Goal: Transaction & Acquisition: Purchase product/service

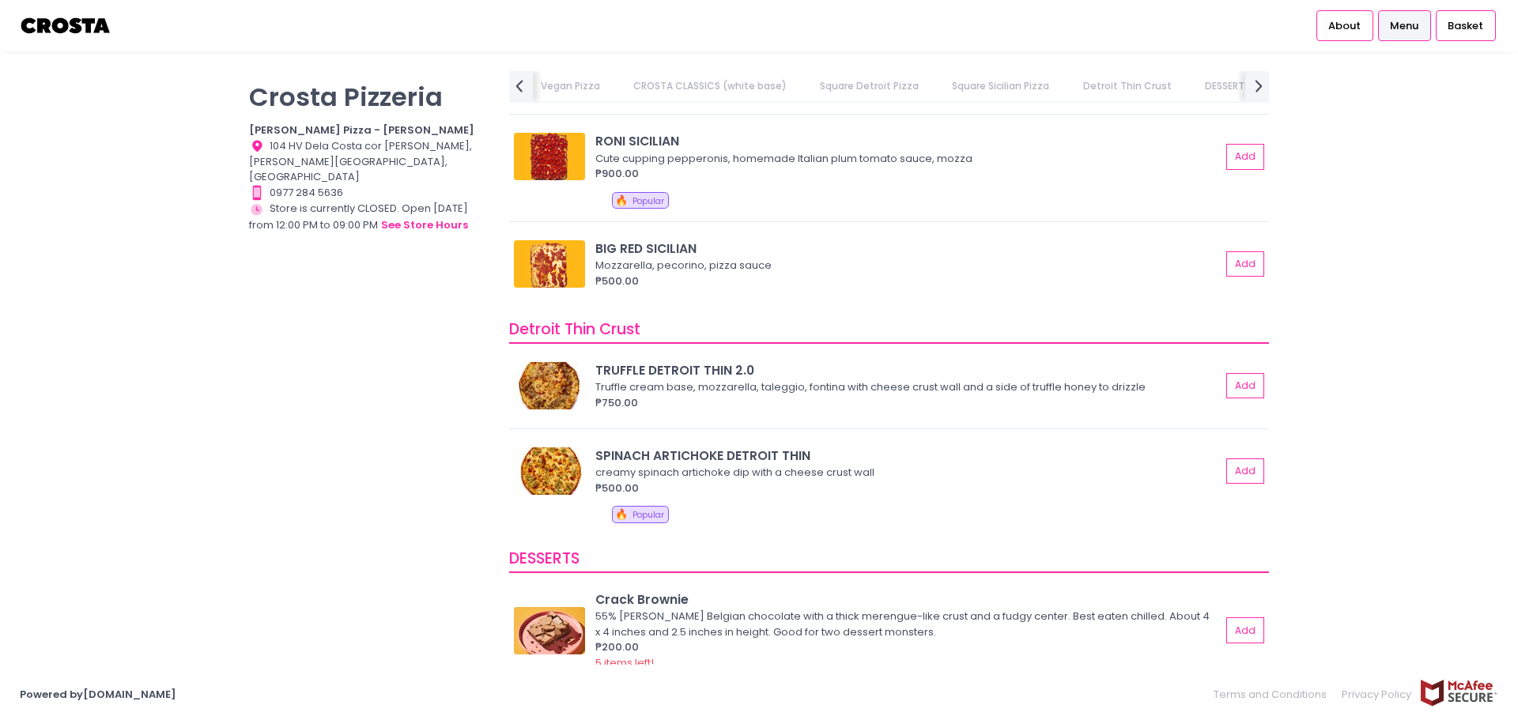
scroll to position [2937, 0]
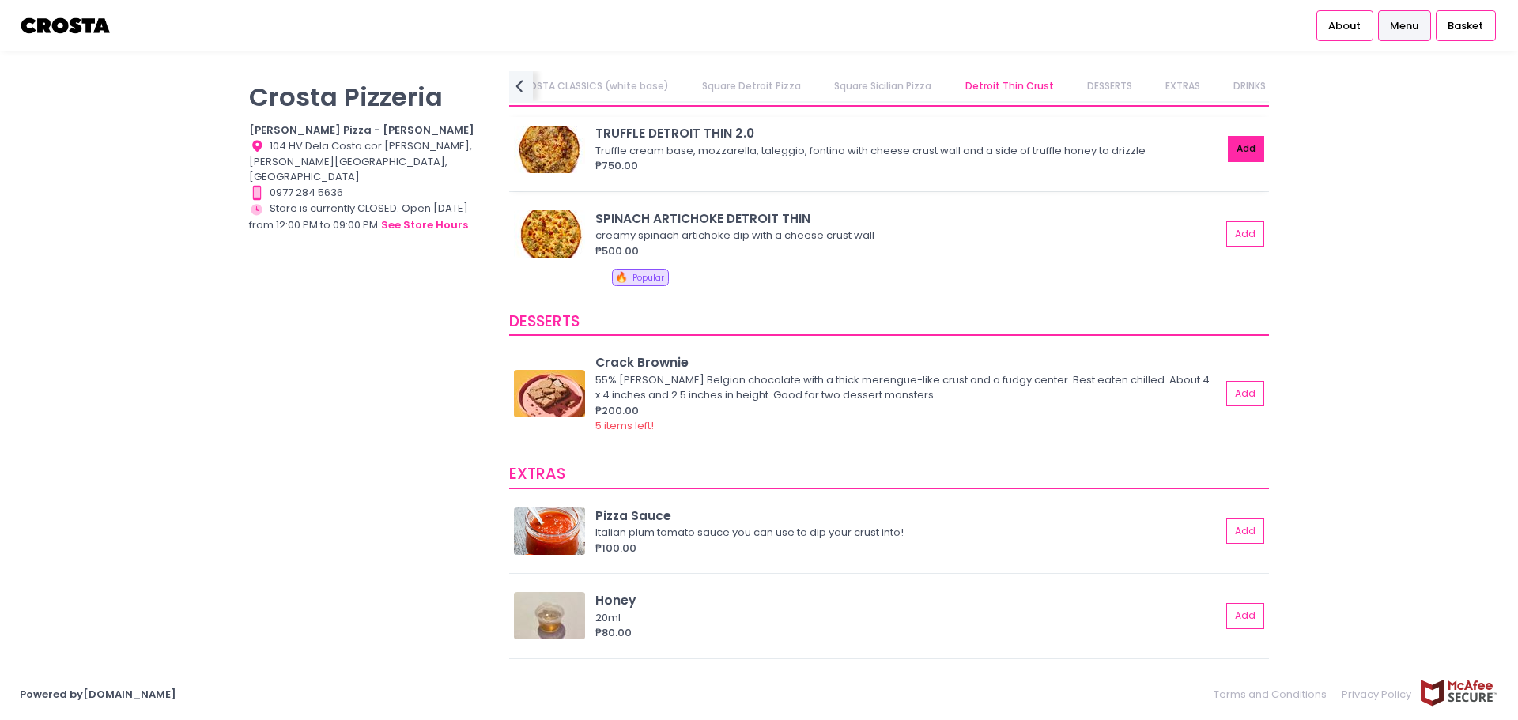
click at [750, 142] on button "Add" at bounding box center [1246, 149] width 36 height 26
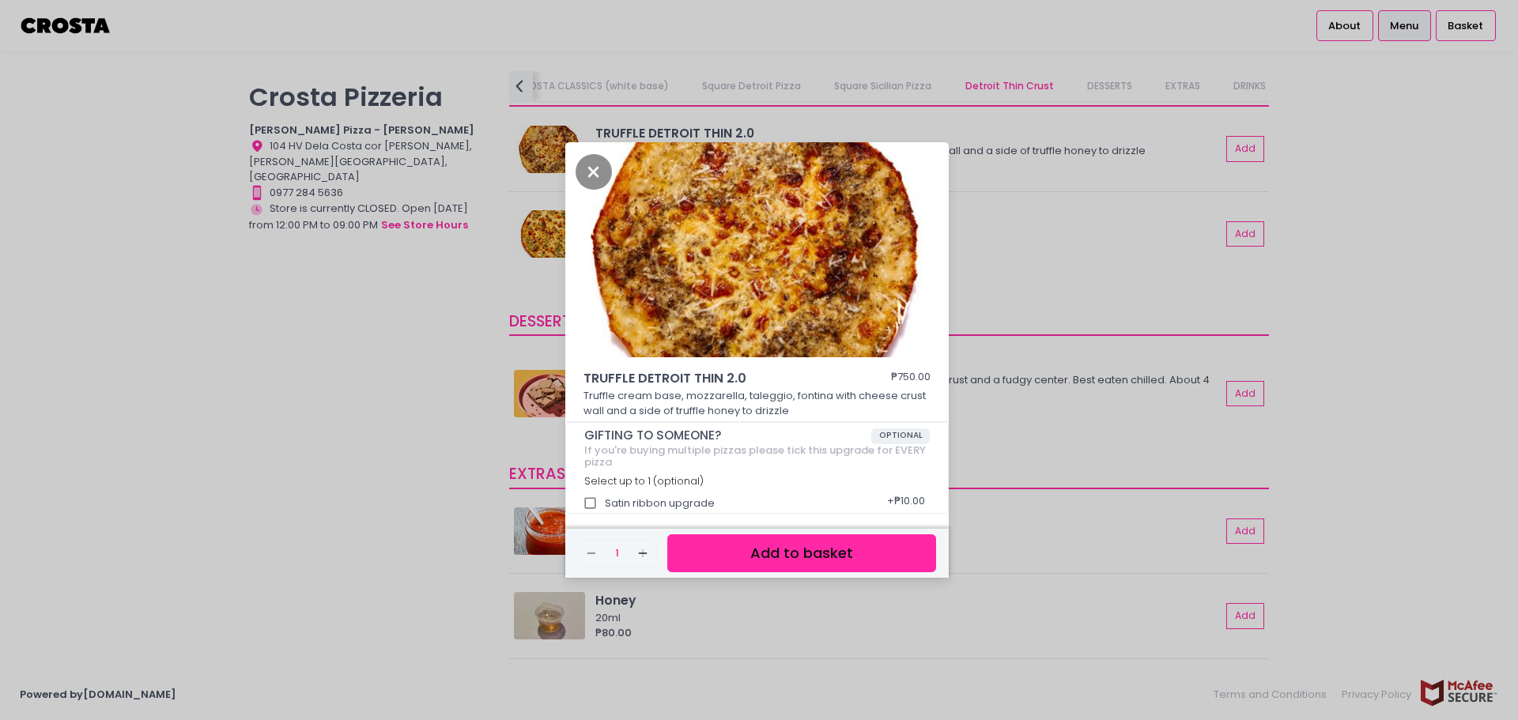
scroll to position [4, 0]
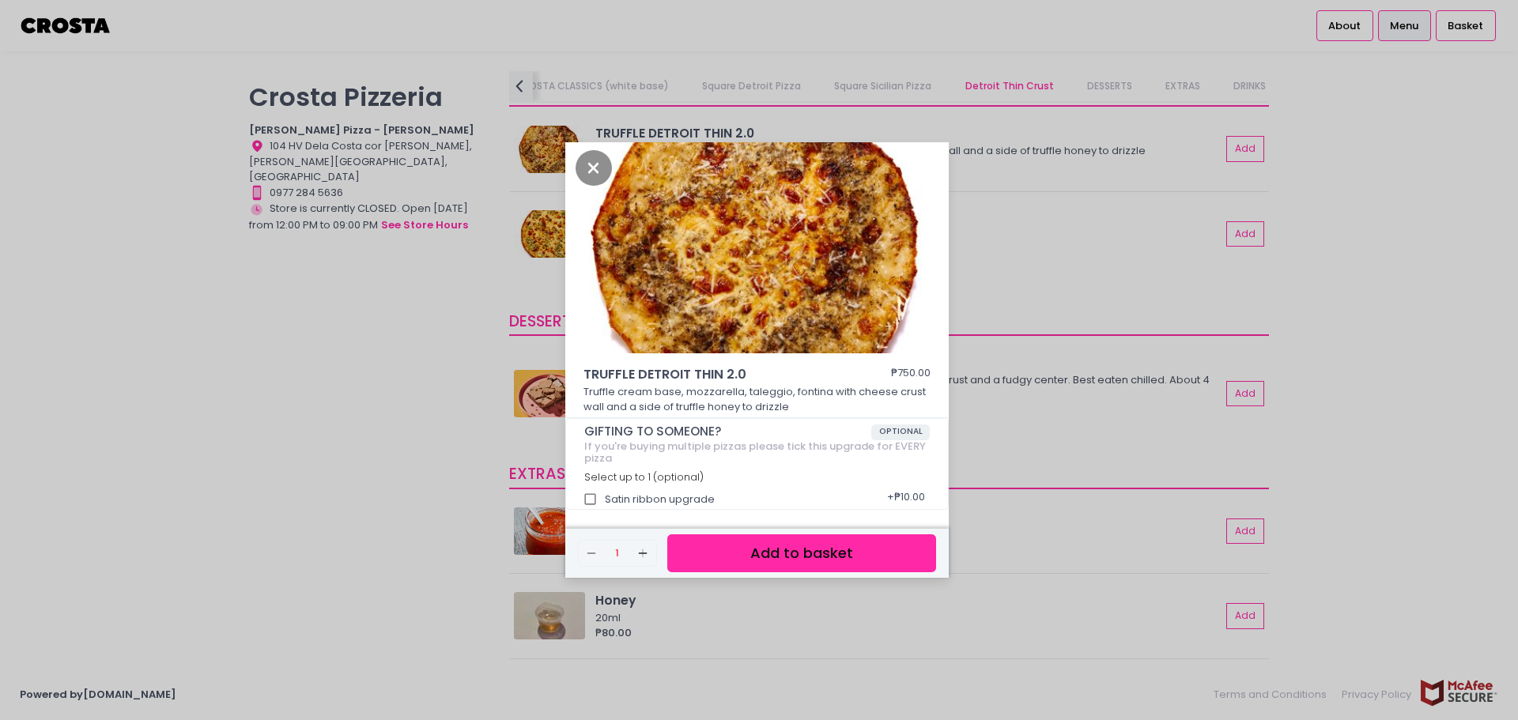
click at [750, 558] on button "Add to basket" at bounding box center [801, 553] width 269 height 39
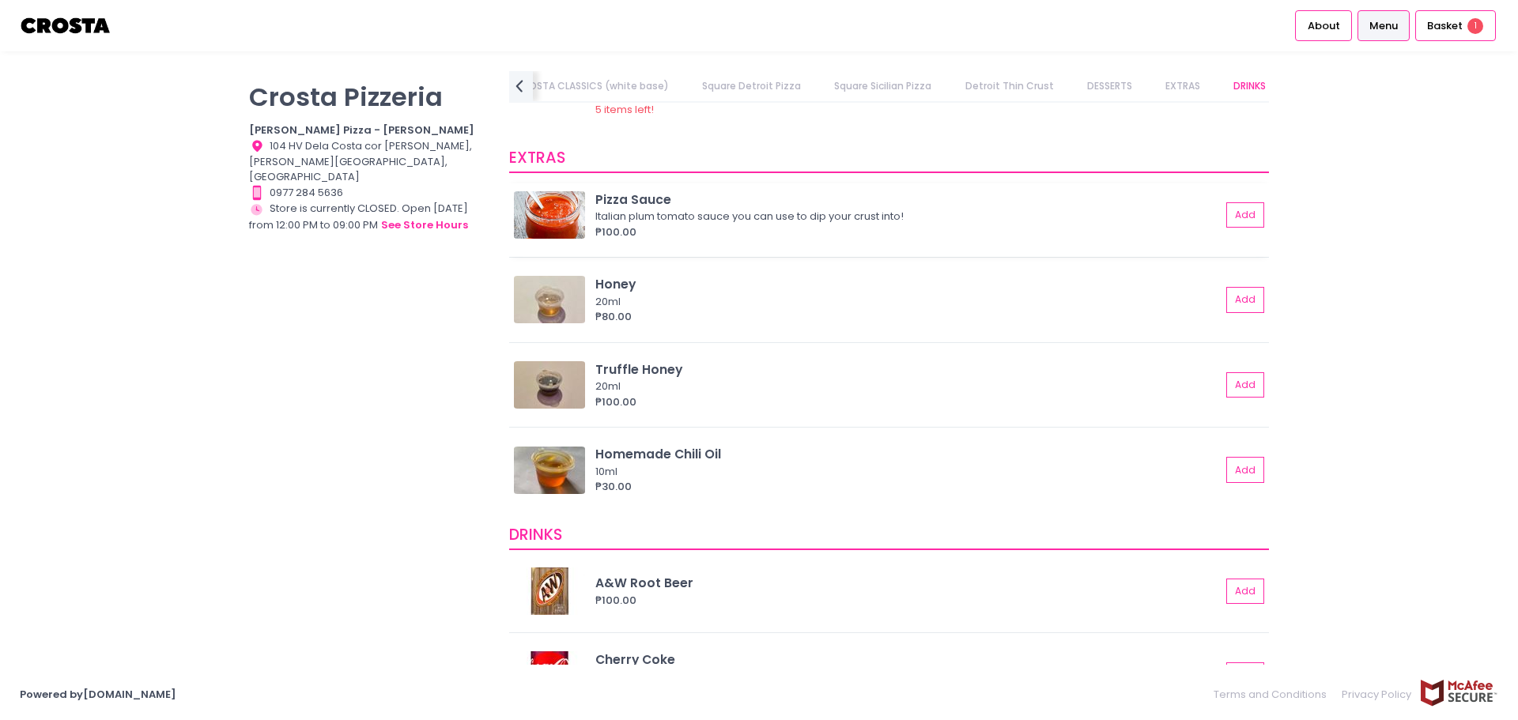
scroll to position [3491, 0]
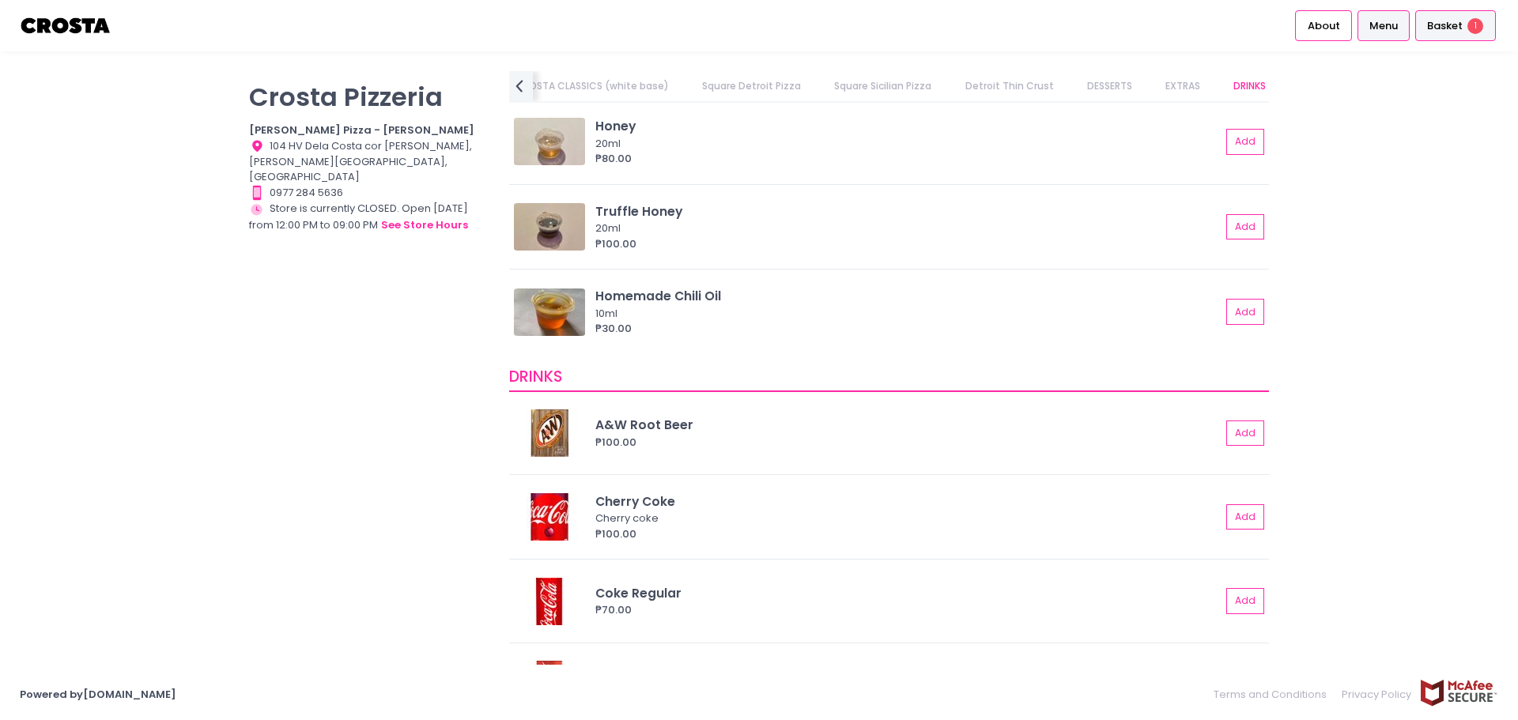
click at [750, 27] on span "1" at bounding box center [1475, 26] width 16 height 16
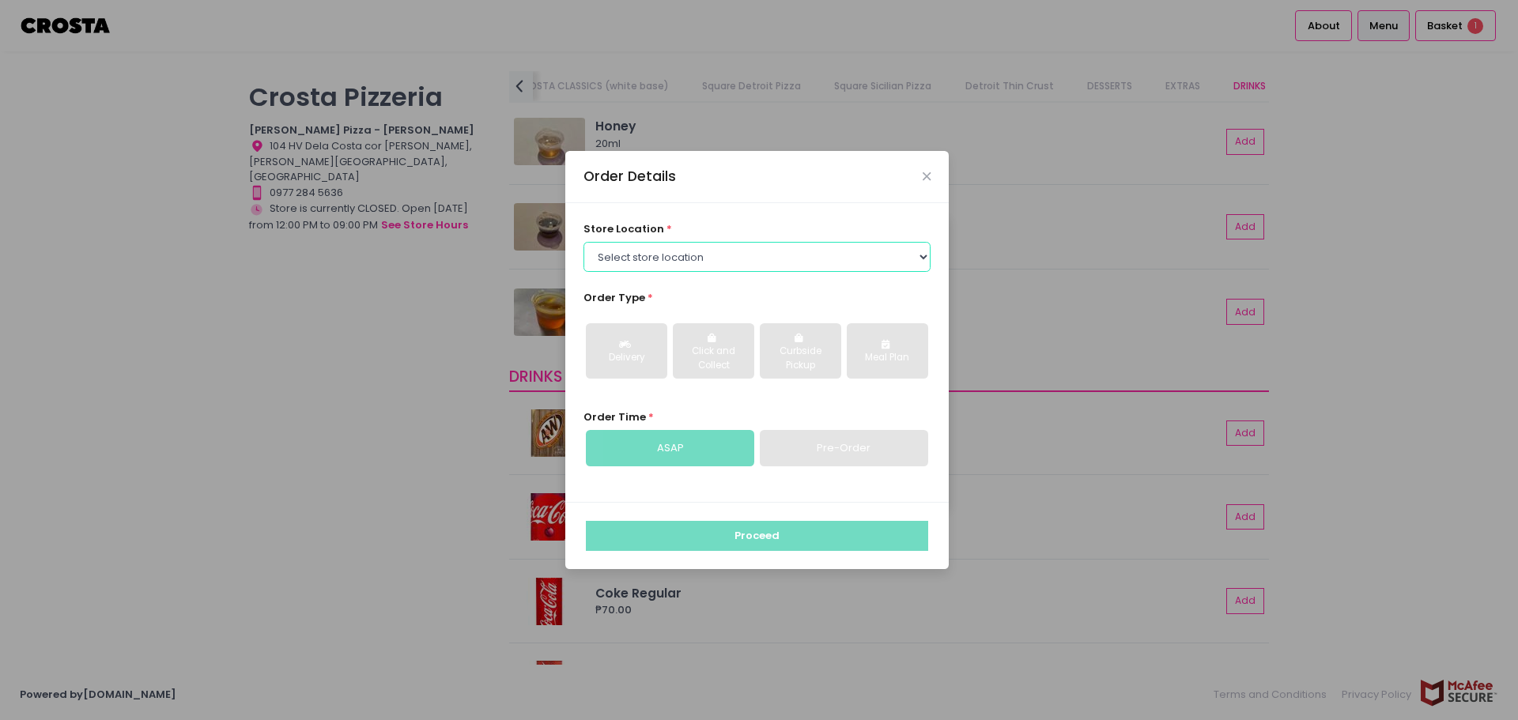
click at [750, 257] on select "Select store location [PERSON_NAME] Pizza - [PERSON_NAME] Pizza - [GEOGRAPHIC_D…" at bounding box center [758, 257] width 348 height 30
select select "5fabb2e53664a8677beaeb89"
click at [584, 242] on select "Select store location [PERSON_NAME] Pizza - [PERSON_NAME] Pizza - [GEOGRAPHIC_D…" at bounding box center [758, 257] width 348 height 30
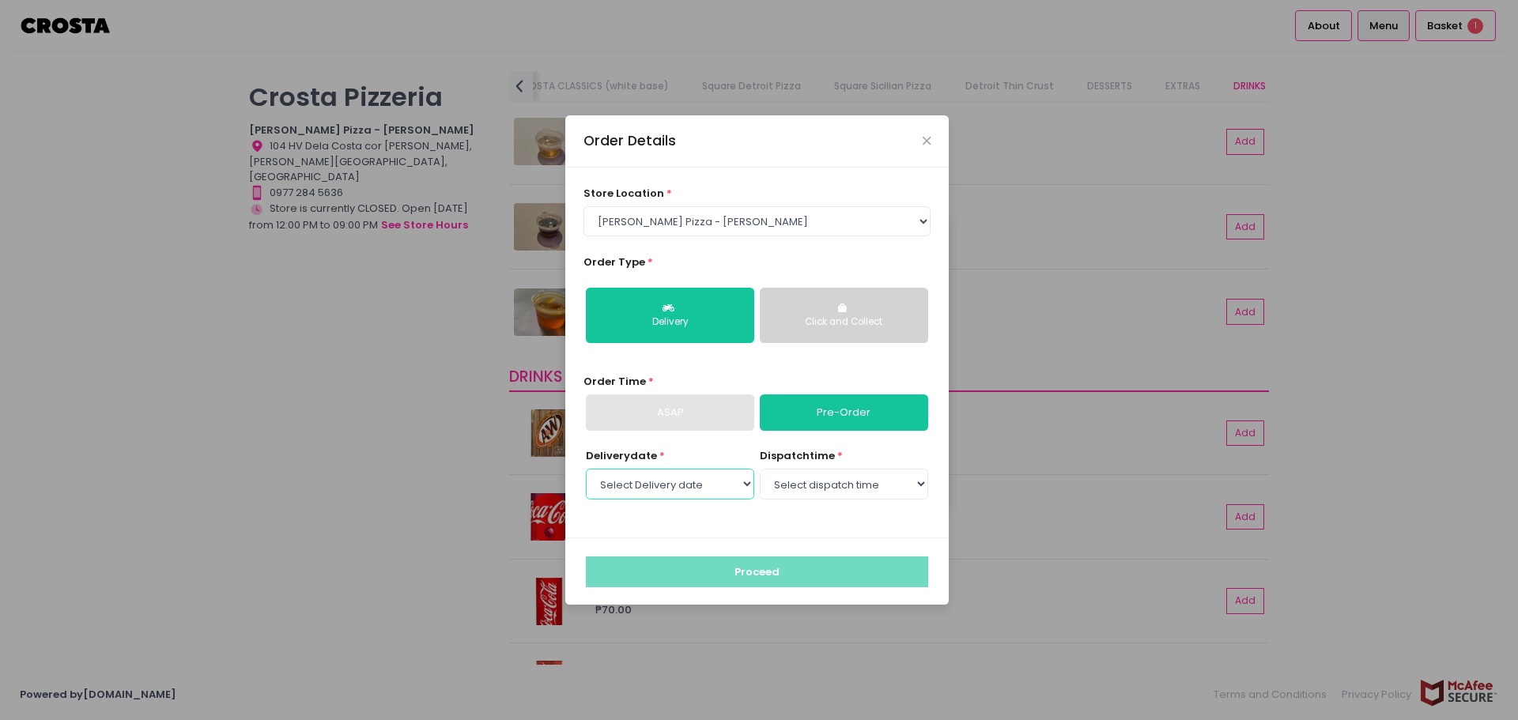
click at [708, 484] on select "Select Delivery date [DATE] [DATE] [DATE] [DATE] [DATE] [DATE]" at bounding box center [670, 484] width 168 height 30
select select "[DATE]"
click at [586, 469] on select "Select Delivery date [DATE] [DATE] [DATE] [DATE] [DATE] [DATE]" at bounding box center [670, 484] width 168 height 30
click at [750, 499] on select "Select dispatch time 12:00 PM - 12:30 PM 12:30 PM - 01:00 PM 01:00 PM - 01:30 P…" at bounding box center [844, 484] width 168 height 30
select select "12:00"
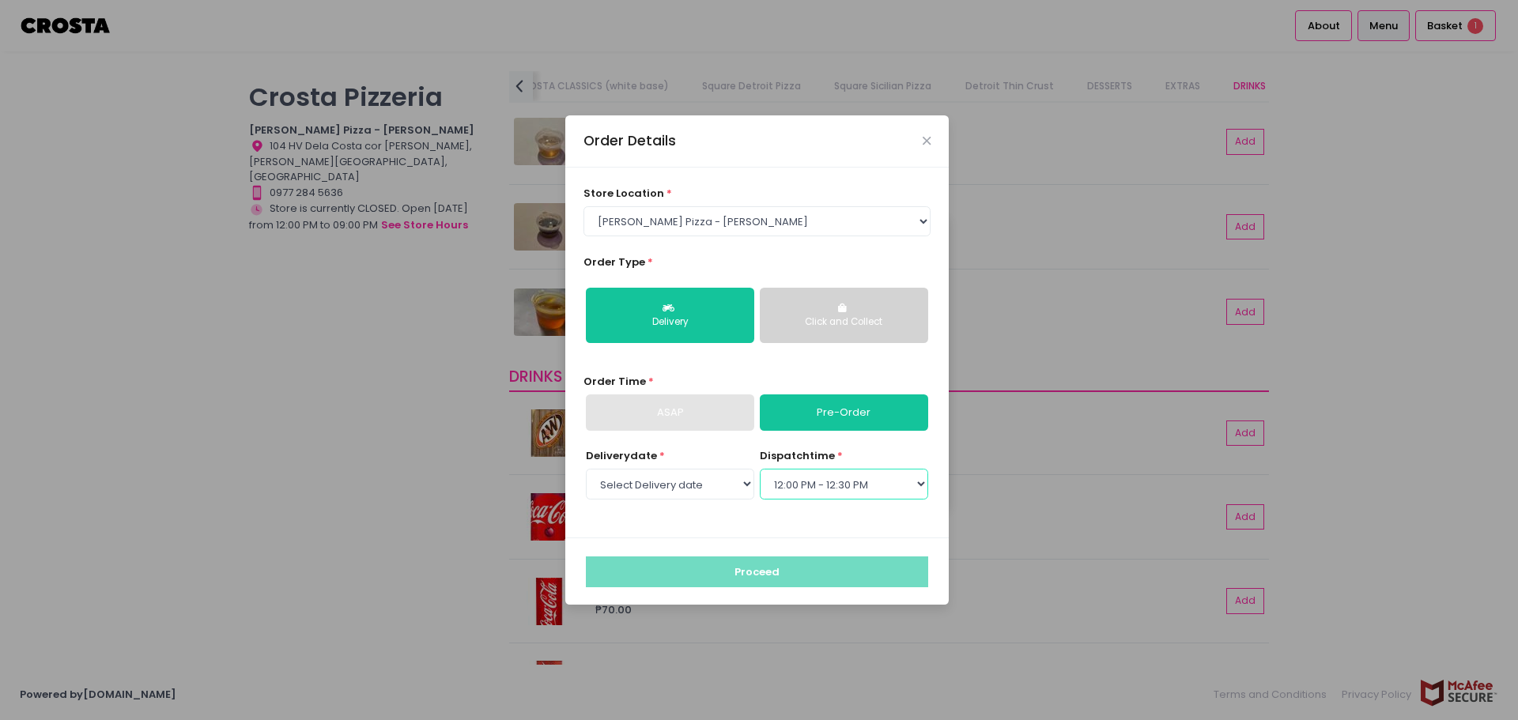
click at [750, 469] on select "Select dispatch time 12:00 PM - 12:30 PM 12:30 PM - 01:00 PM 01:00 PM - 01:30 P…" at bounding box center [844, 484] width 168 height 30
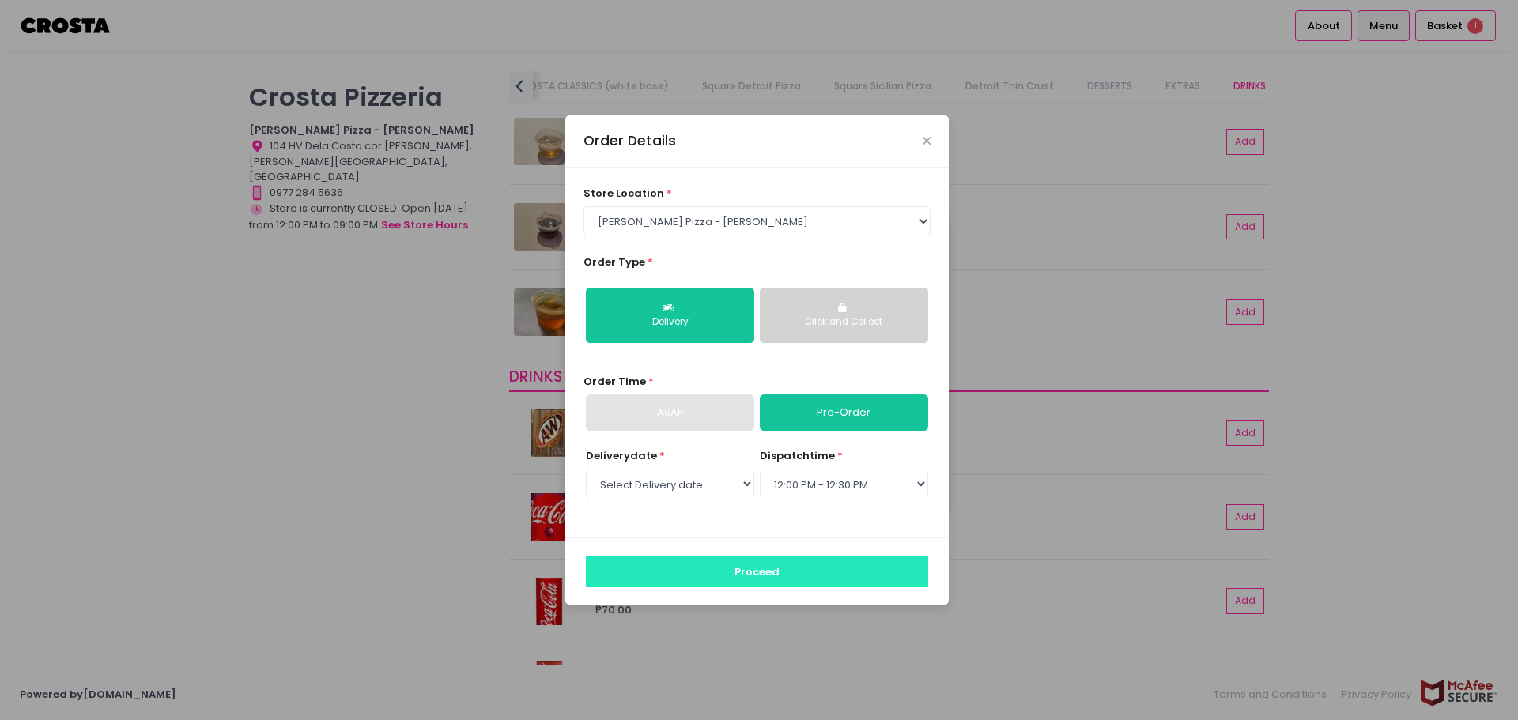
click at [750, 571] on button "Proceed" at bounding box center [757, 572] width 342 height 30
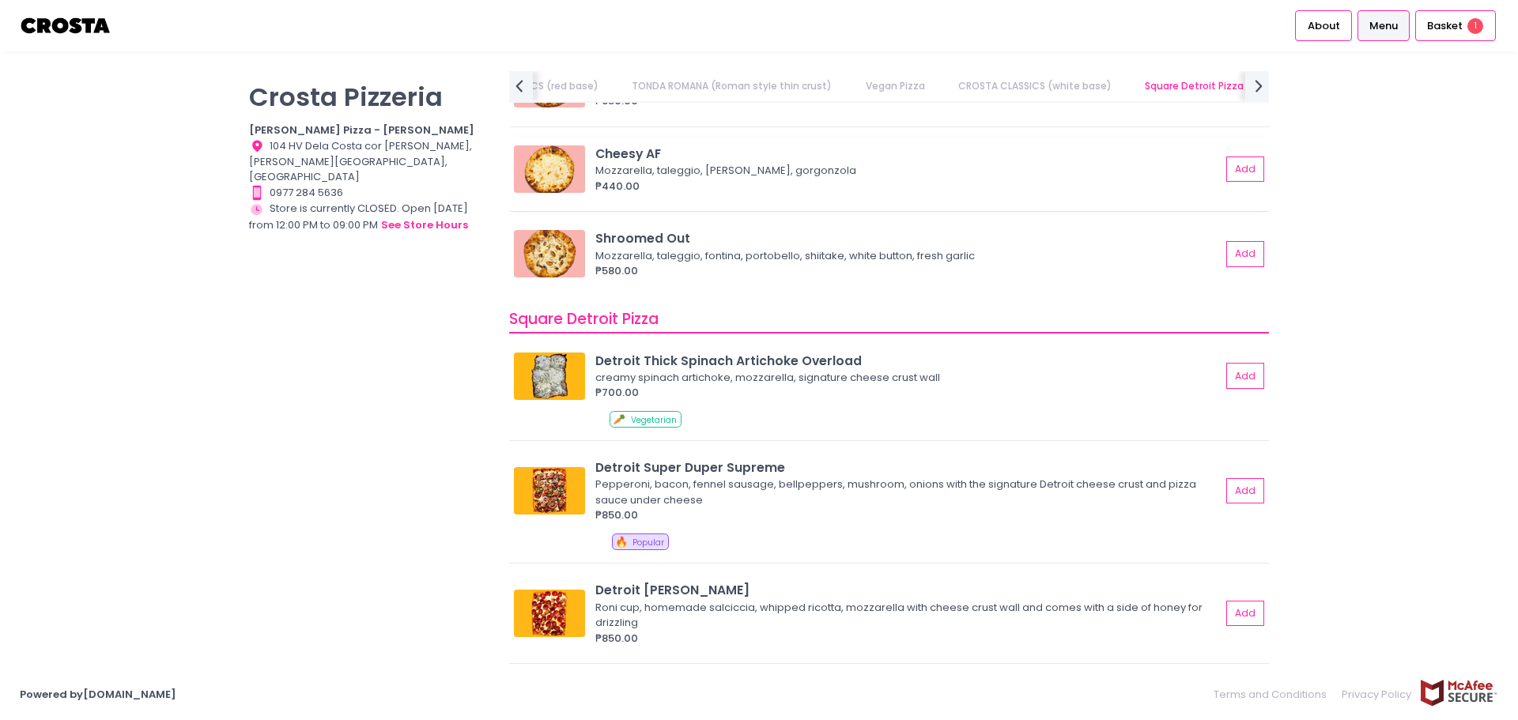
scroll to position [1581, 0]
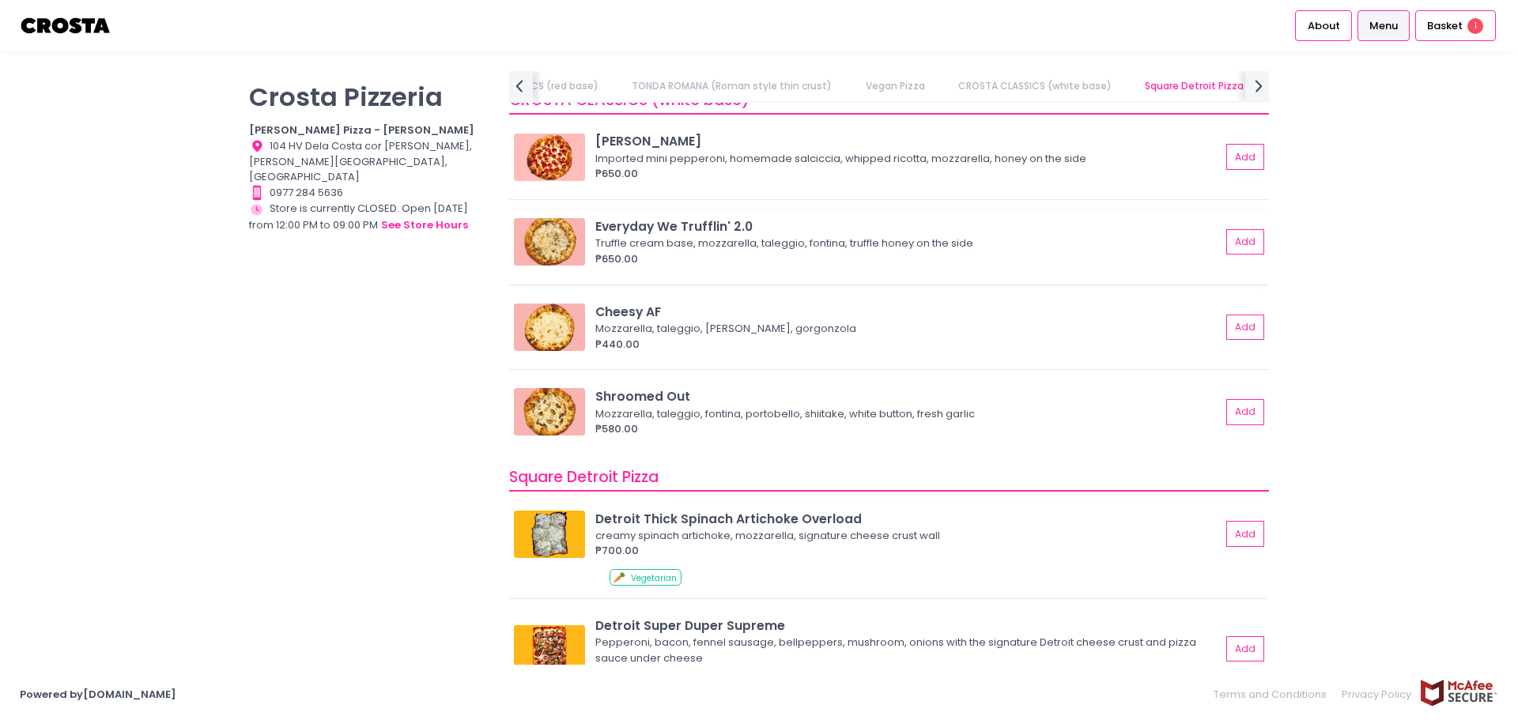
click at [648, 253] on div "₱650.00" at bounding box center [907, 259] width 625 height 16
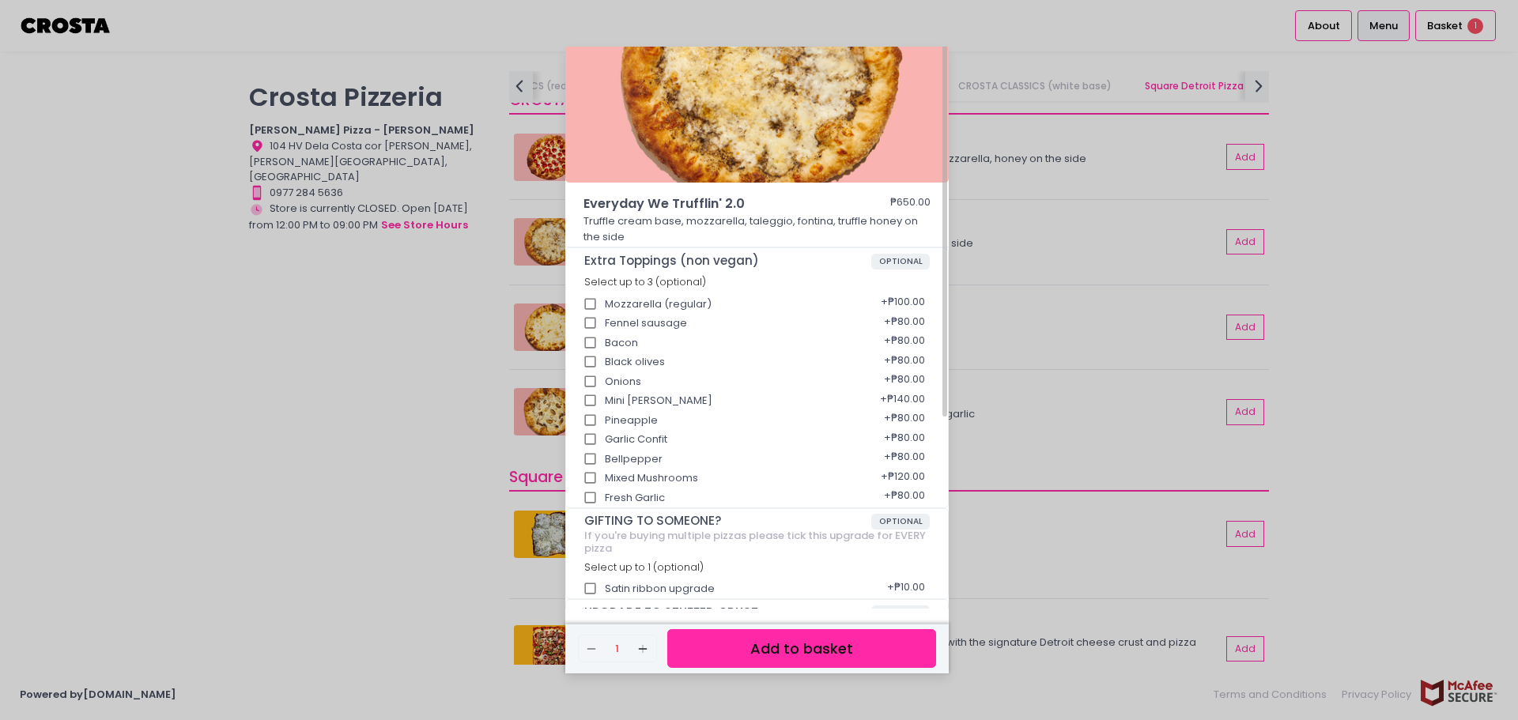
scroll to position [0, 0]
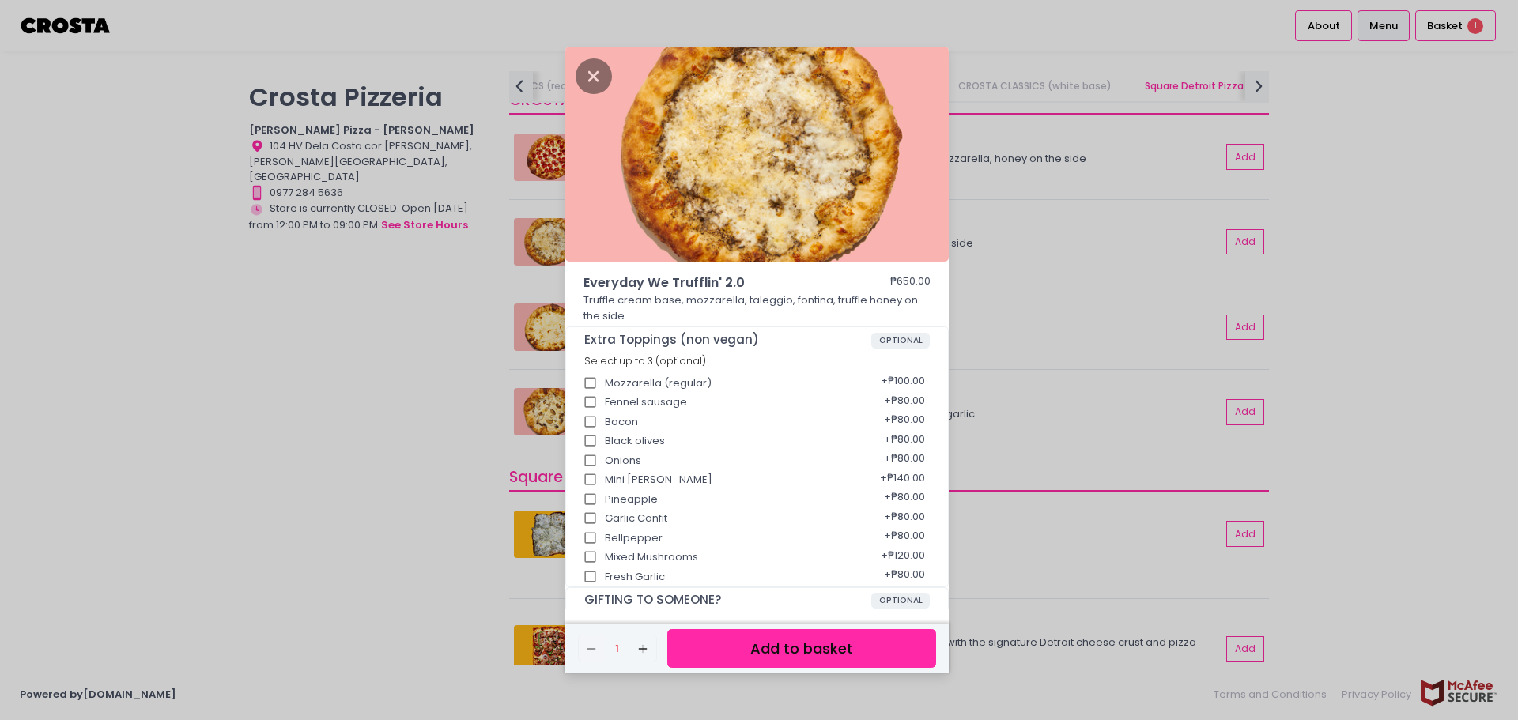
click at [750, 428] on div "Everyday We Trufflin' 2.0 ₱650.00 Truffle cream base, mozzarella, taleggio, fon…" at bounding box center [759, 360] width 1518 height 720
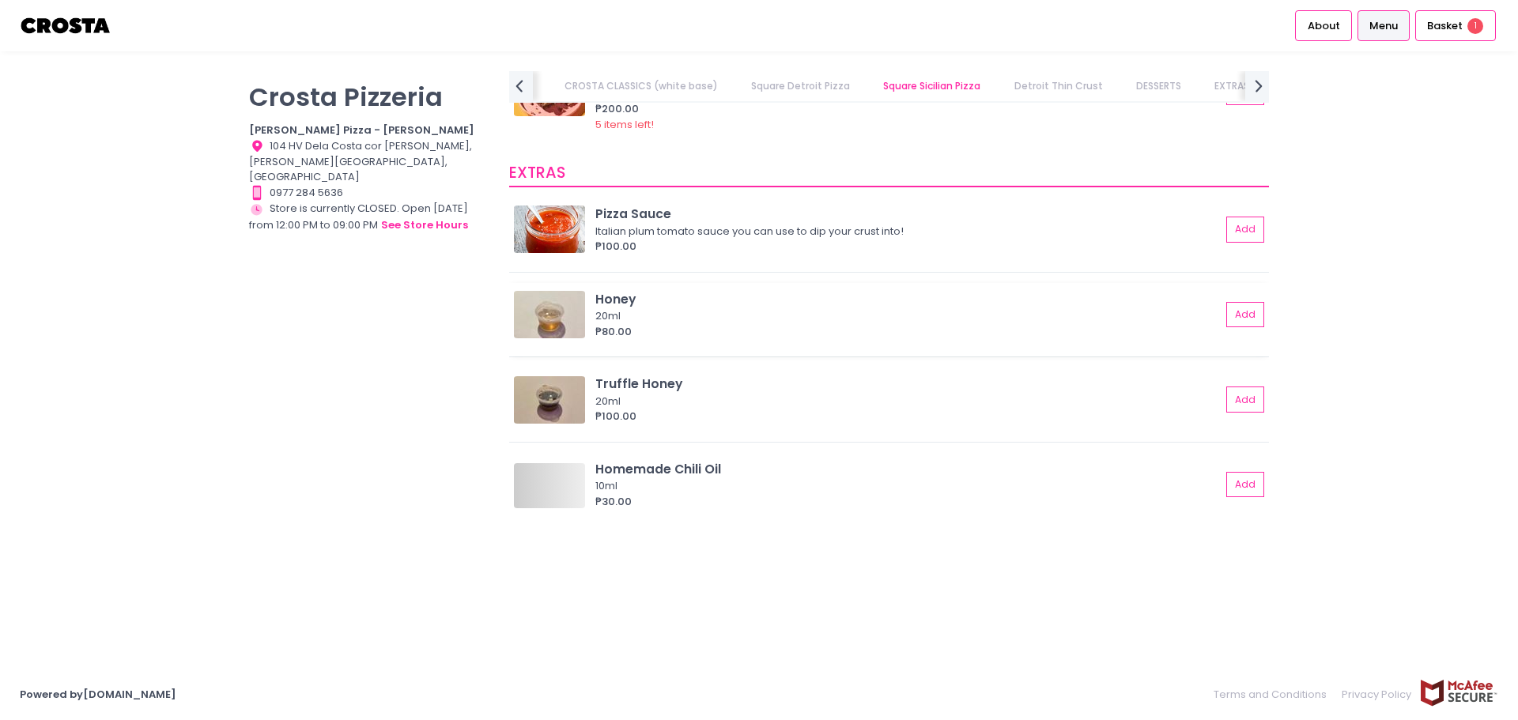
scroll to position [0, 925]
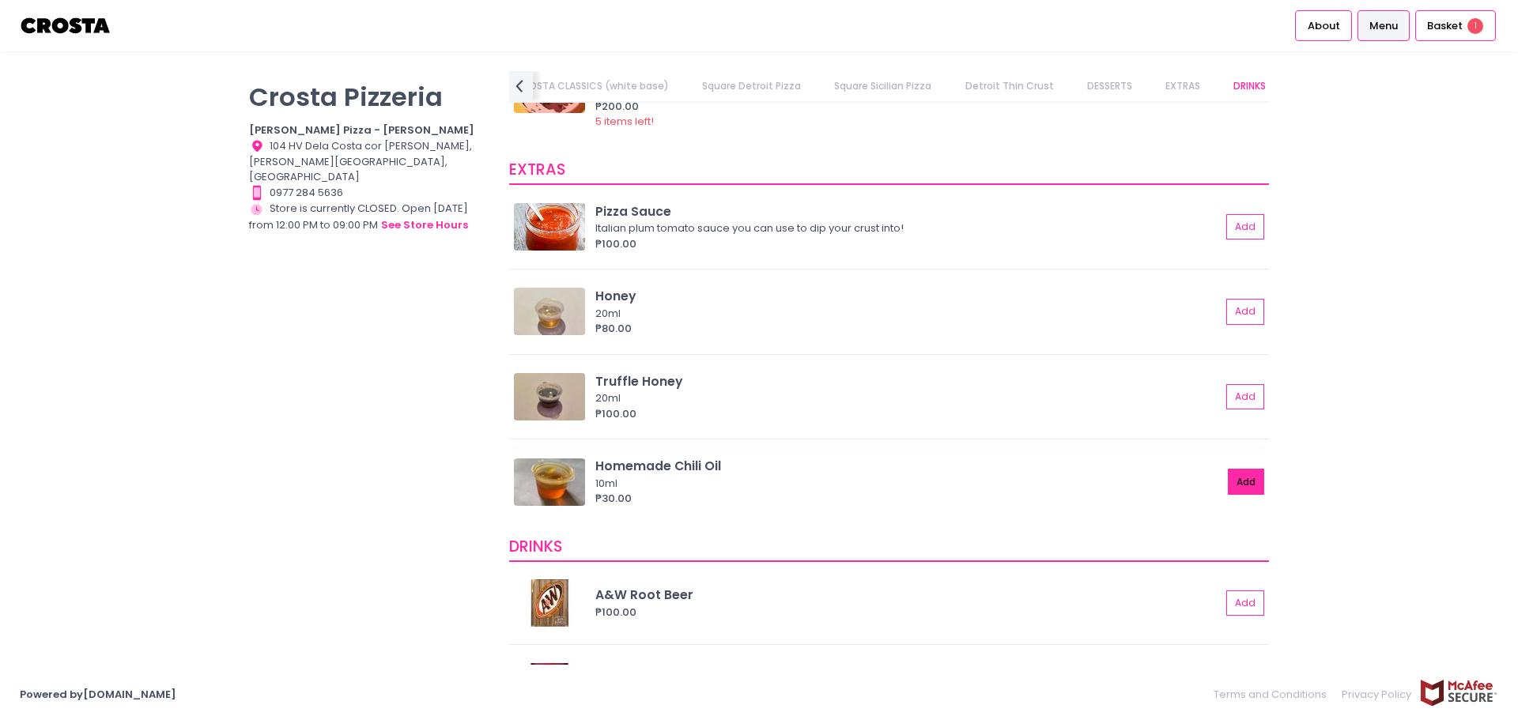
click at [750, 481] on button "Add" at bounding box center [1246, 482] width 36 height 26
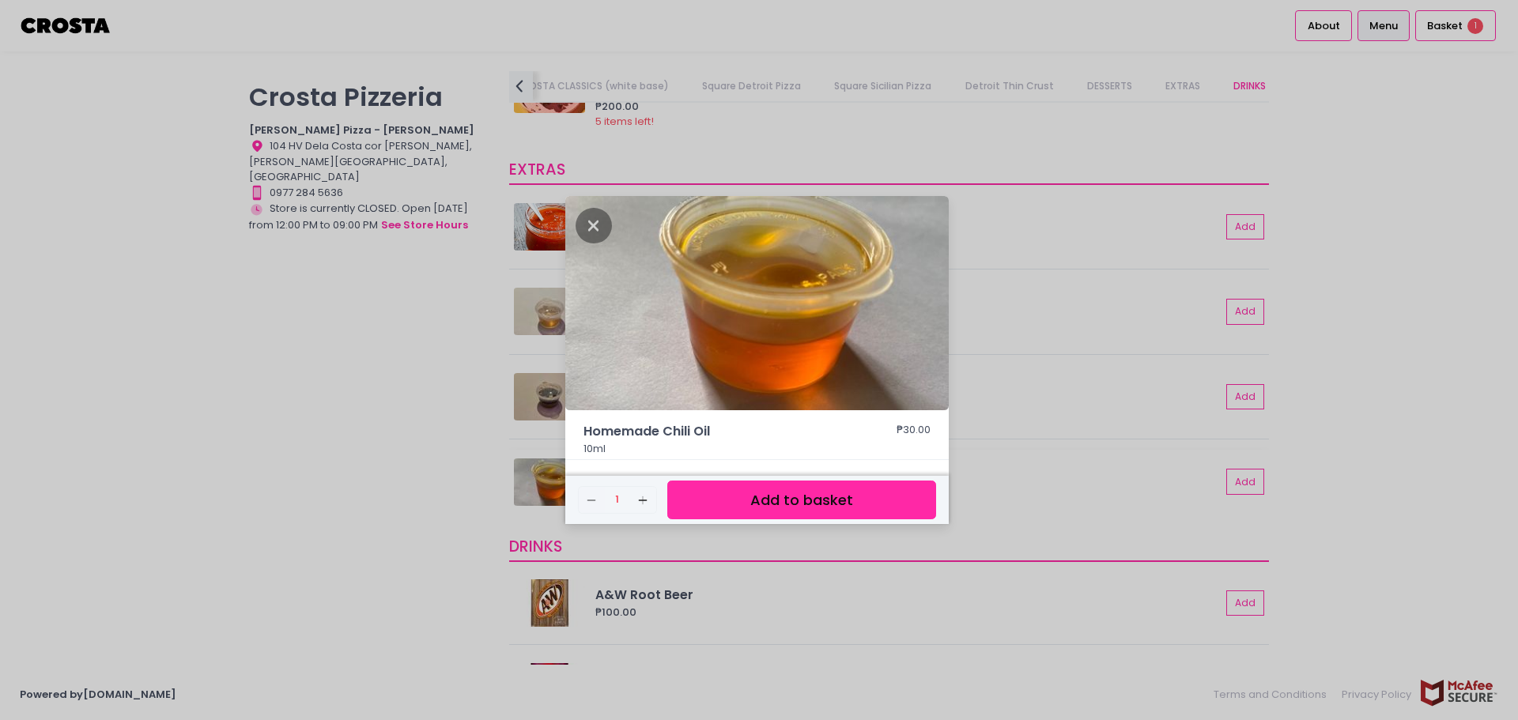
drag, startPoint x: 786, startPoint y: 497, endPoint x: 761, endPoint y: 510, distance: 27.6
click at [750, 498] on button "Add to basket" at bounding box center [801, 500] width 269 height 39
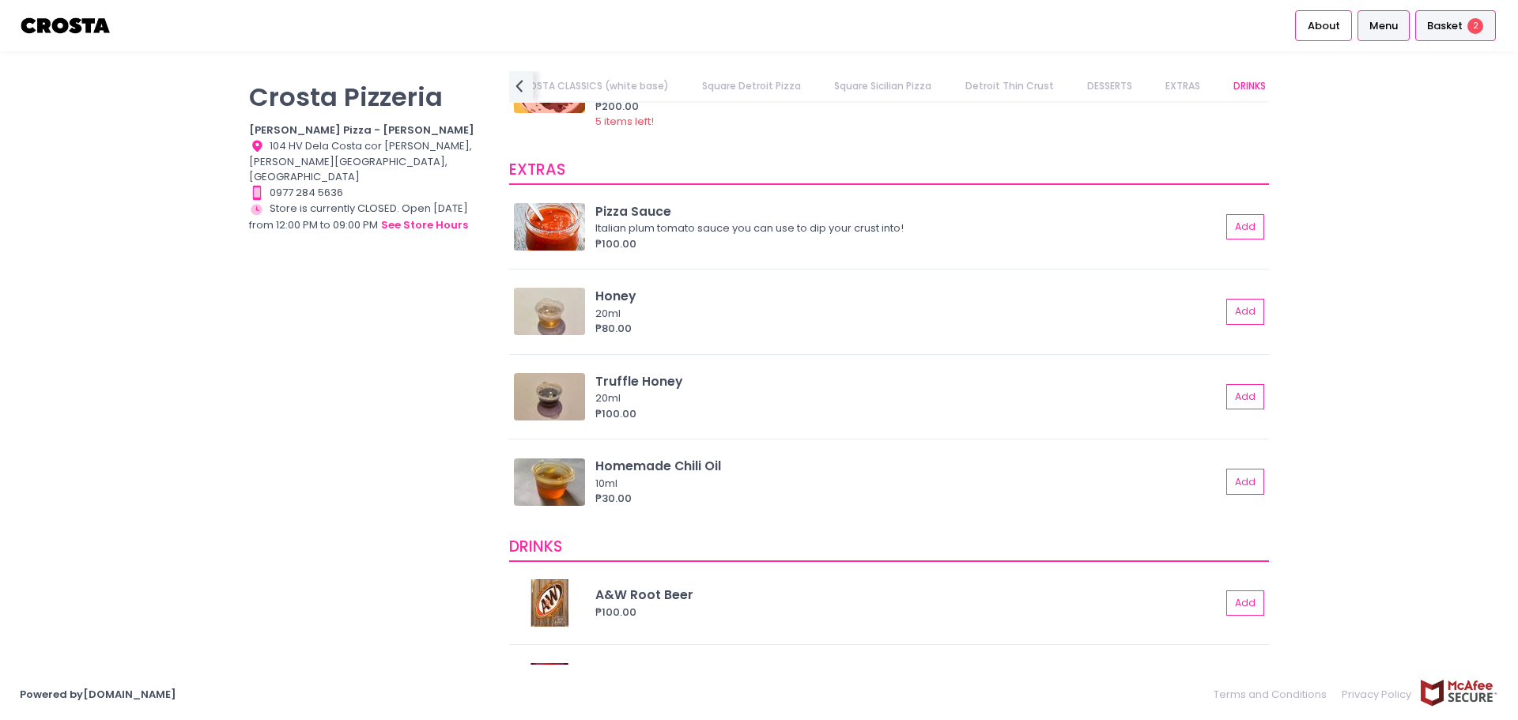
click at [750, 19] on span "Basket" at bounding box center [1445, 26] width 36 height 16
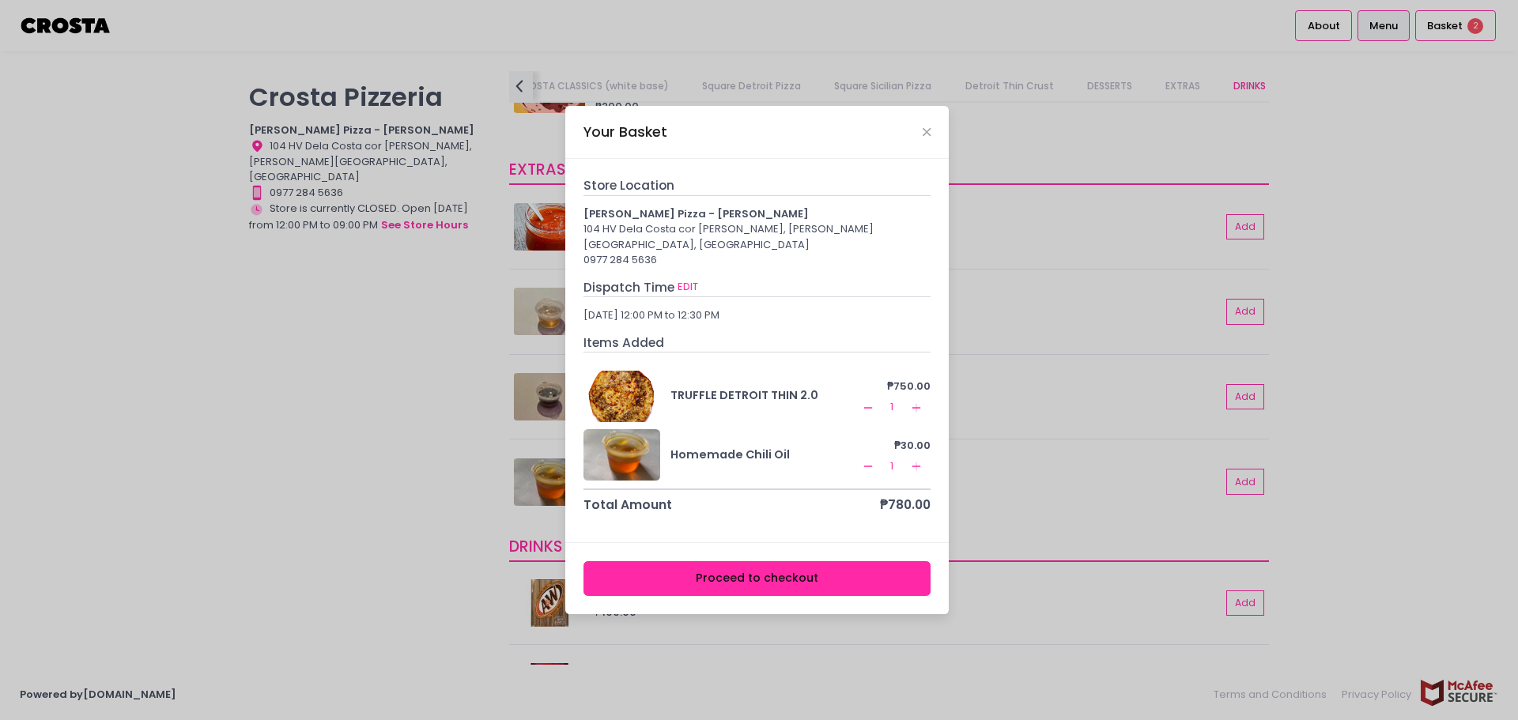
click at [750, 461] on icon "Add Created with Sketch." at bounding box center [916, 466] width 13 height 13
click at [750, 460] on icon "Remove Created with Sketch." at bounding box center [868, 466] width 13 height 13
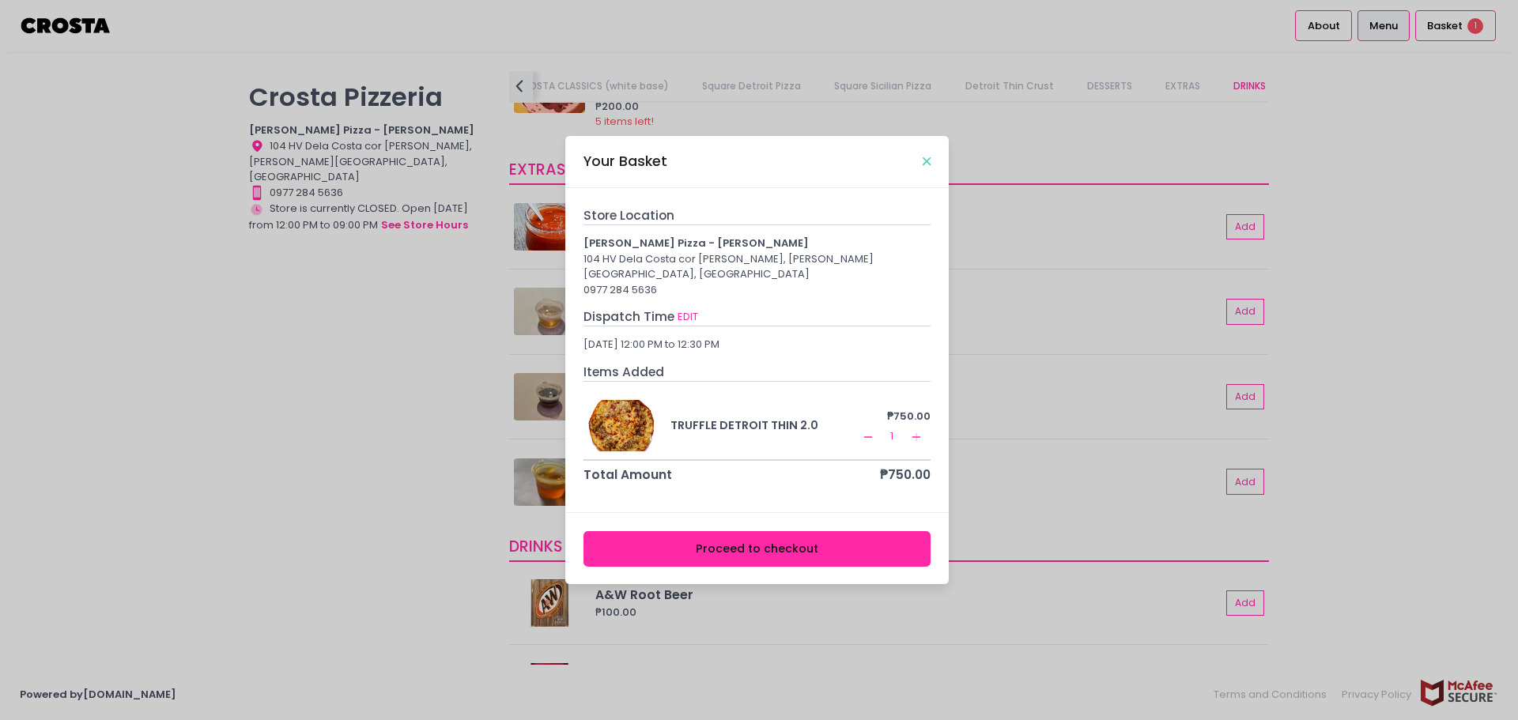
click at [750, 167] on icon "Close" at bounding box center [927, 162] width 8 height 12
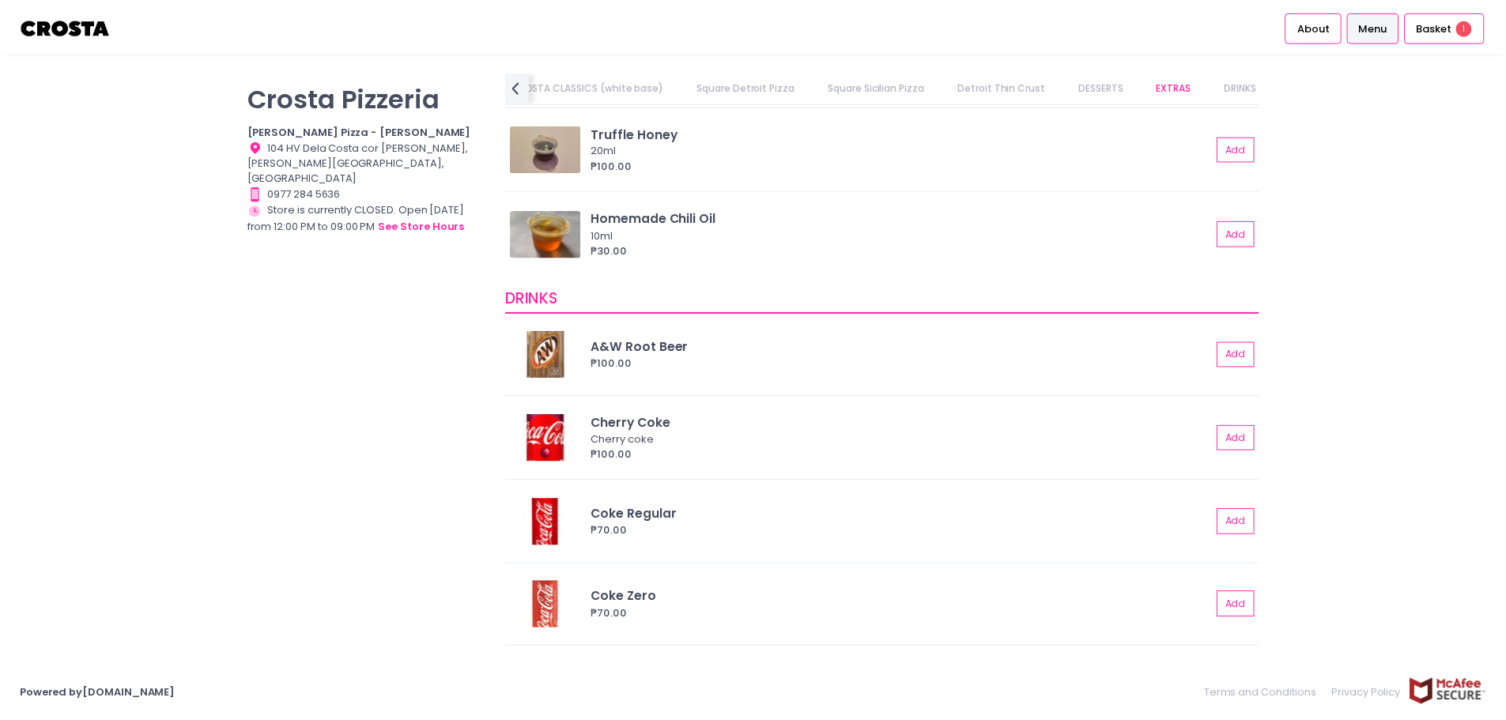
scroll to position [3491, 0]
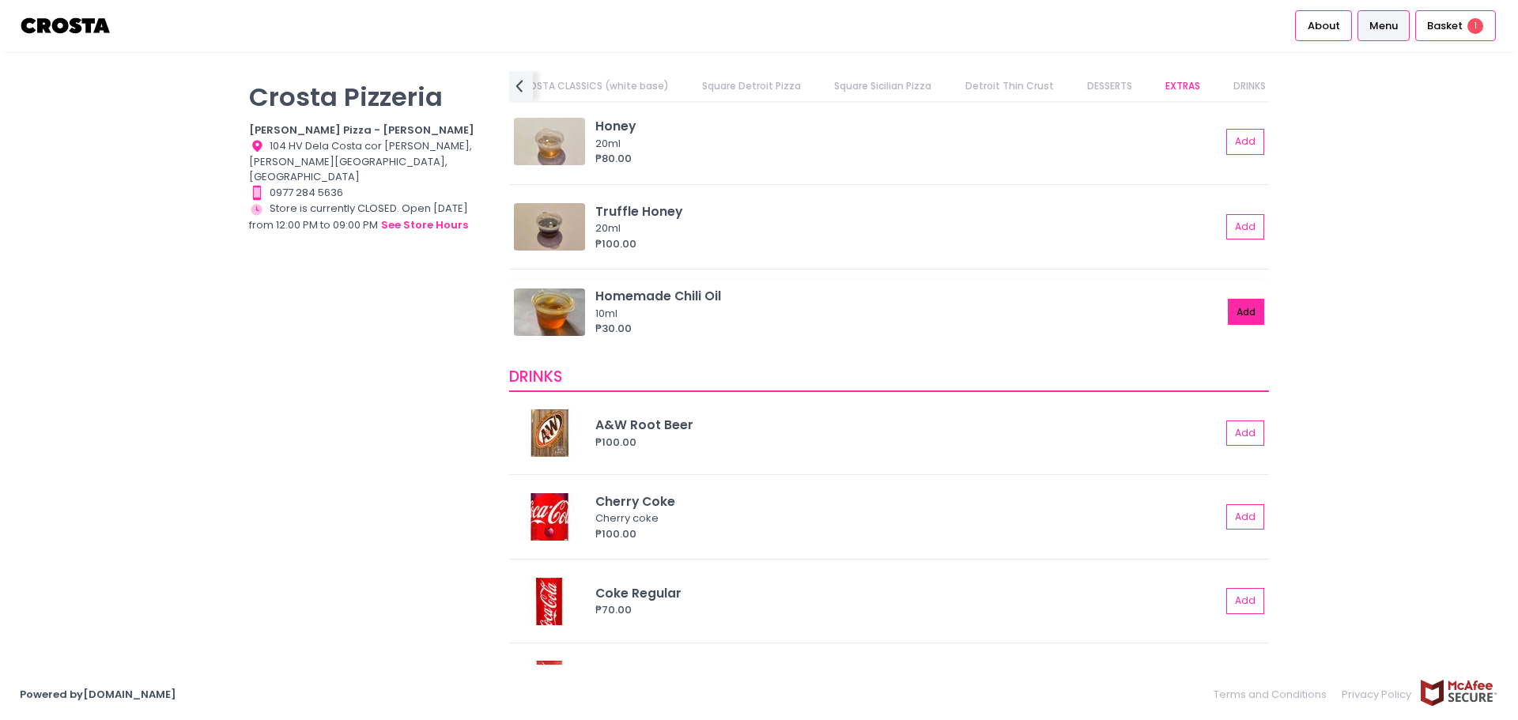
click at [750, 313] on button "Add" at bounding box center [1246, 312] width 36 height 26
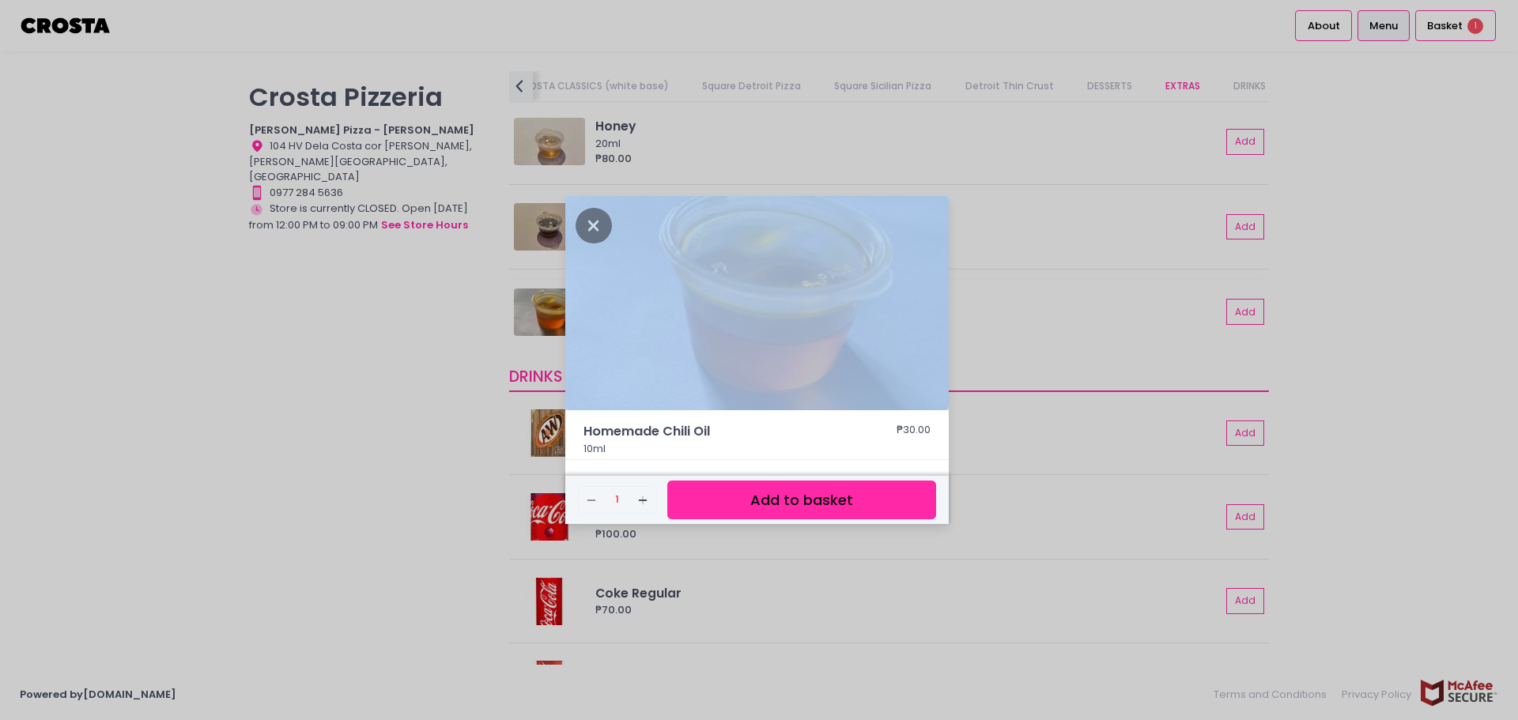
drag, startPoint x: 1224, startPoint y: 313, endPoint x: 1210, endPoint y: 328, distance: 20.7
click at [750, 314] on div "Homemade Chili Oil ₱30.00 10ml Remove Created with Sketch. 1 Add Created with S…" at bounding box center [759, 360] width 1518 height 720
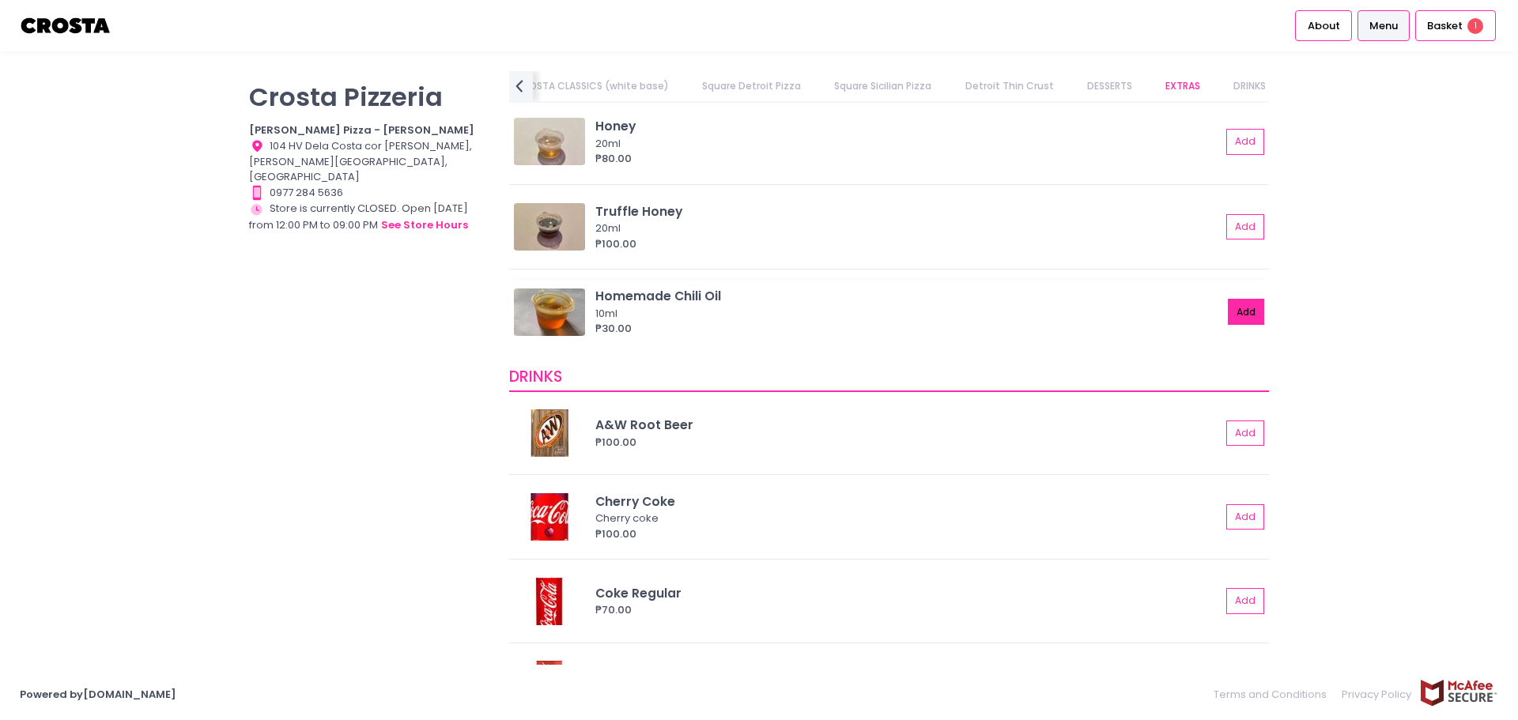
click at [750, 304] on button "Add" at bounding box center [1246, 312] width 36 height 26
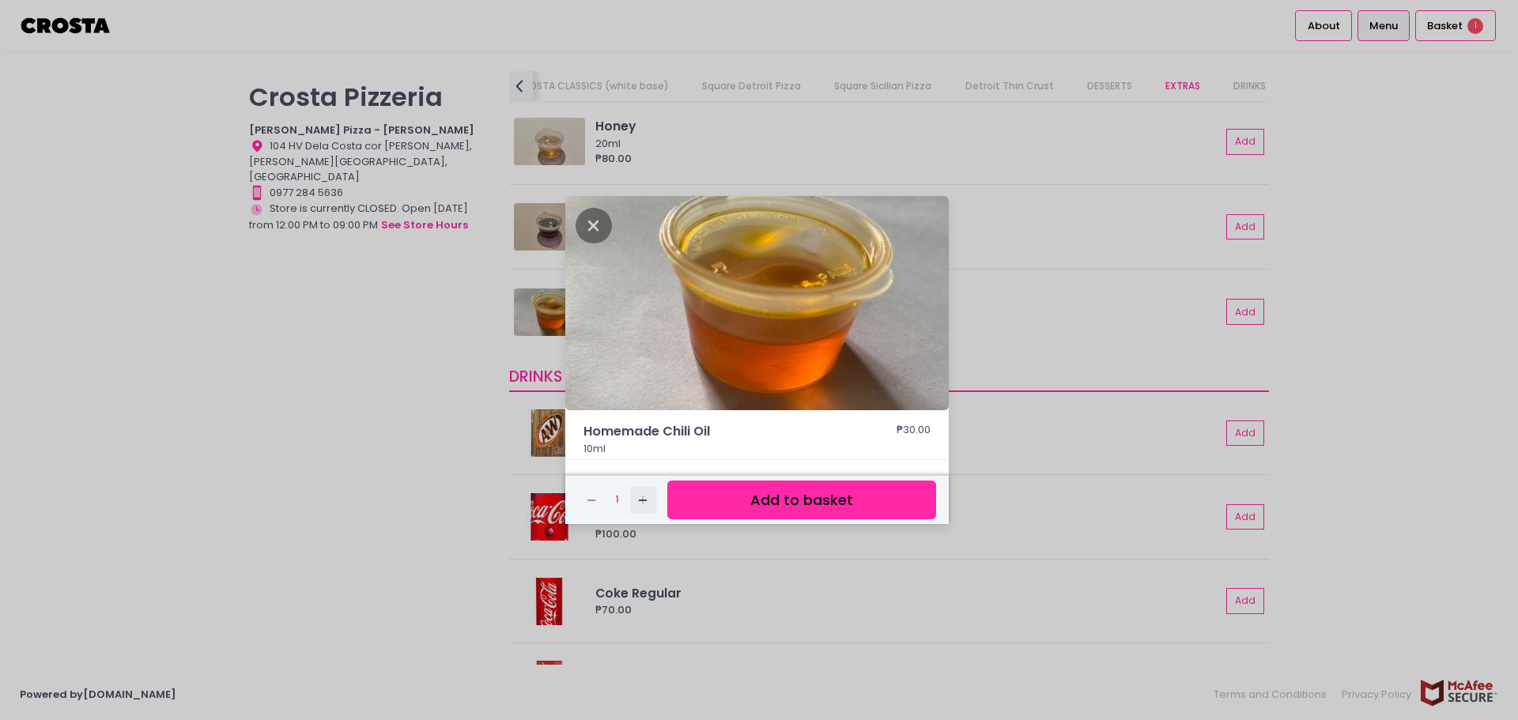
drag, startPoint x: 641, startPoint y: 495, endPoint x: 753, endPoint y: 500, distance: 111.6
click at [642, 495] on icon "Add Created with Sketch." at bounding box center [642, 500] width 13 height 13
drag, startPoint x: 754, startPoint y: 500, endPoint x: 761, endPoint y: 495, distance: 9.7
click at [750, 500] on button "Add to basket" at bounding box center [801, 500] width 269 height 39
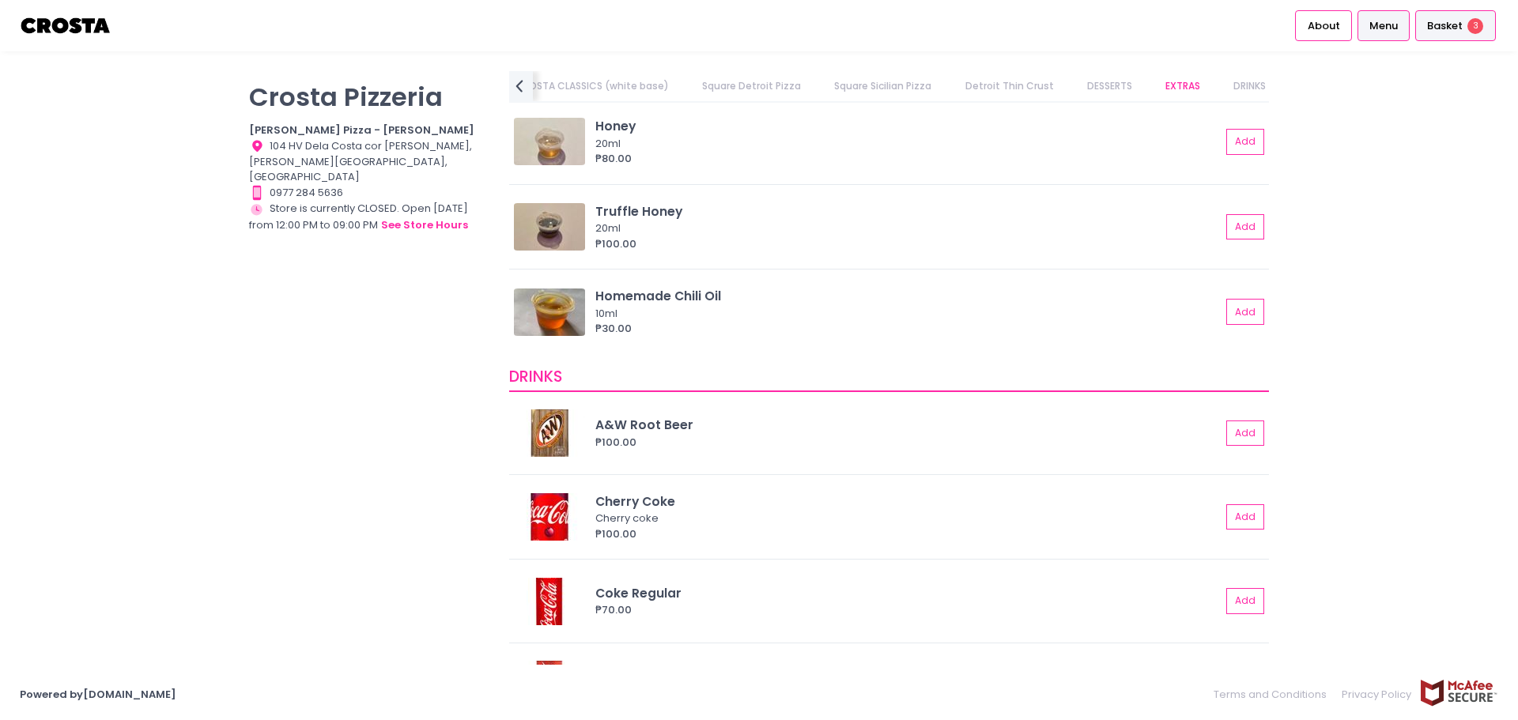
click at [750, 22] on span "Basket" at bounding box center [1445, 26] width 36 height 16
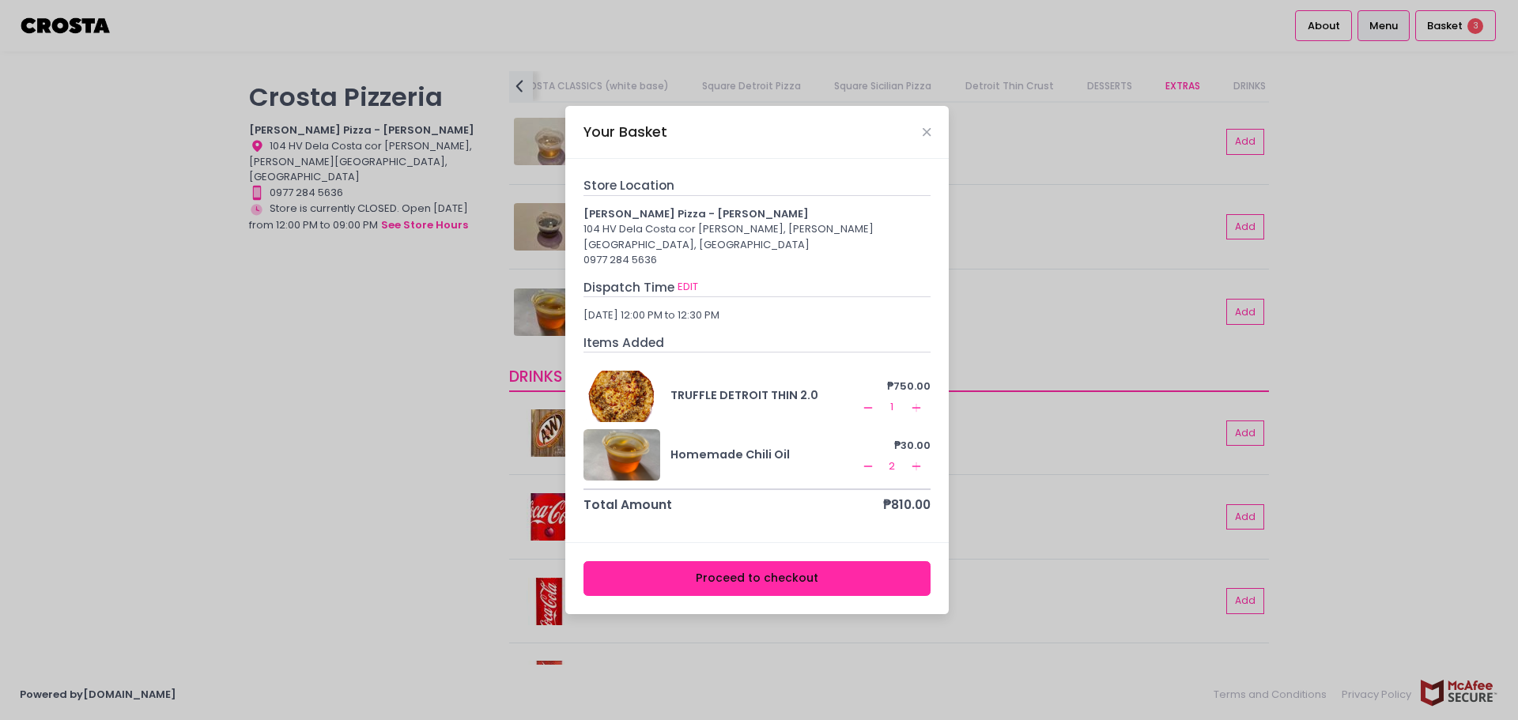
click at [750, 572] on button "Proceed to checkout" at bounding box center [758, 579] width 348 height 36
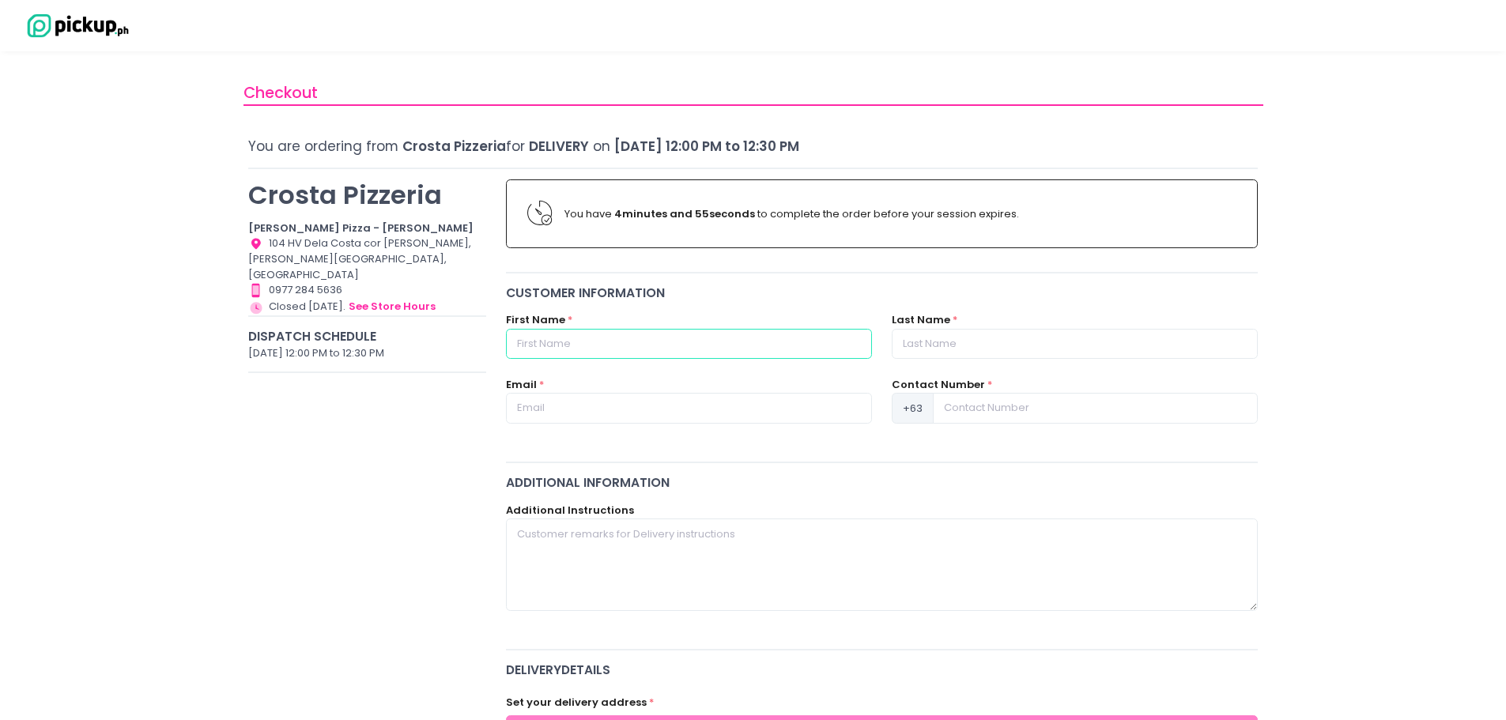
click at [742, 350] on input "text" at bounding box center [689, 344] width 366 height 30
type input "Sofia"
type input "Montelibano"
type input "[EMAIL_ADDRESS][DOMAIN_NAME]"
type input "09088870208"
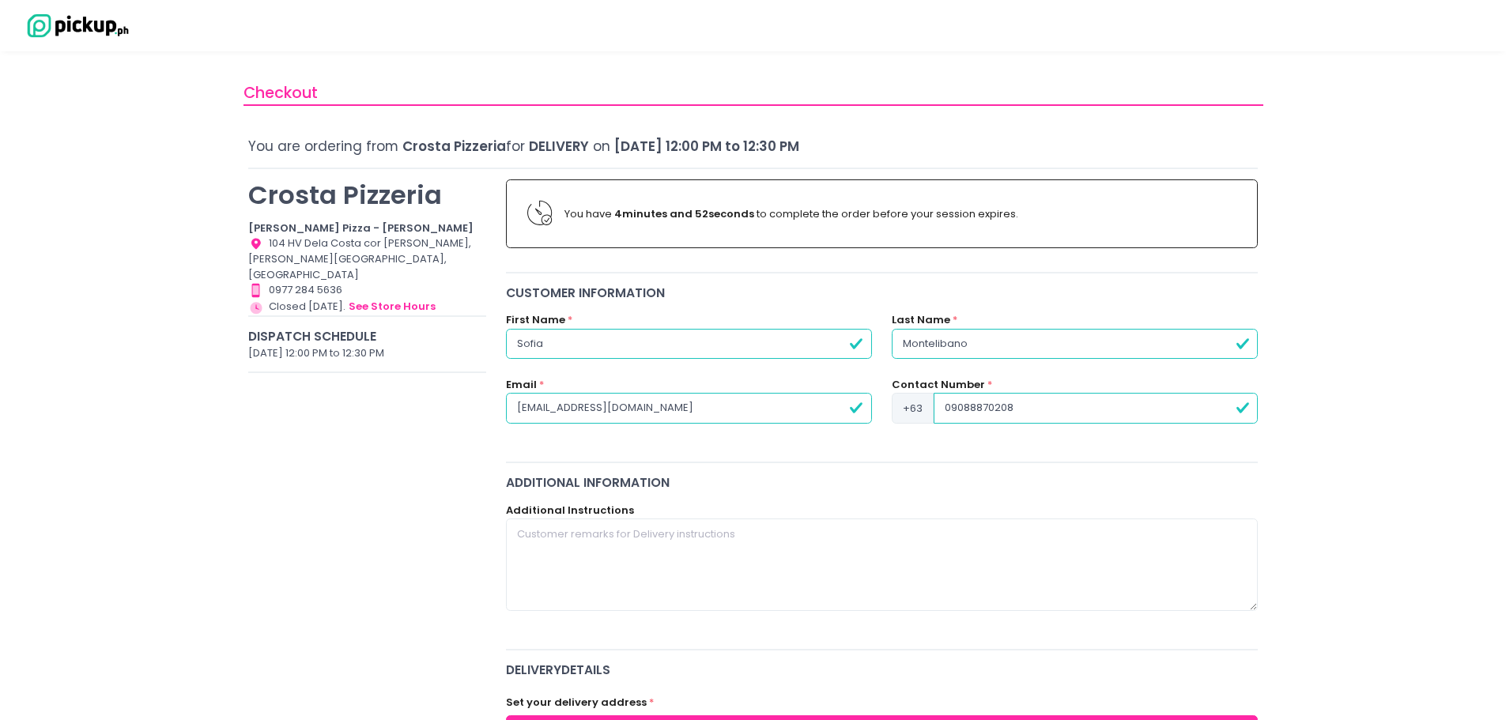
scroll to position [395, 0]
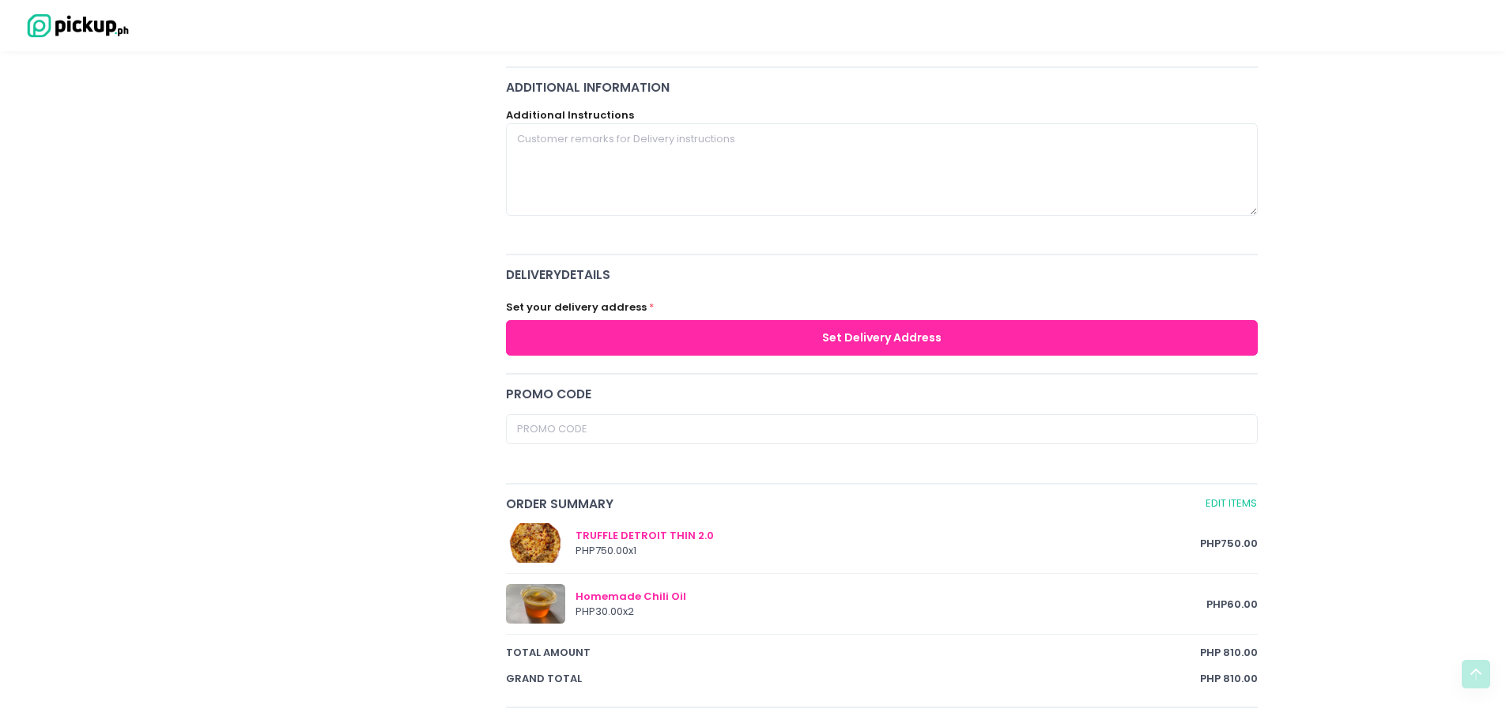
click at [750, 348] on button "Set Delivery Address" at bounding box center [882, 338] width 753 height 36
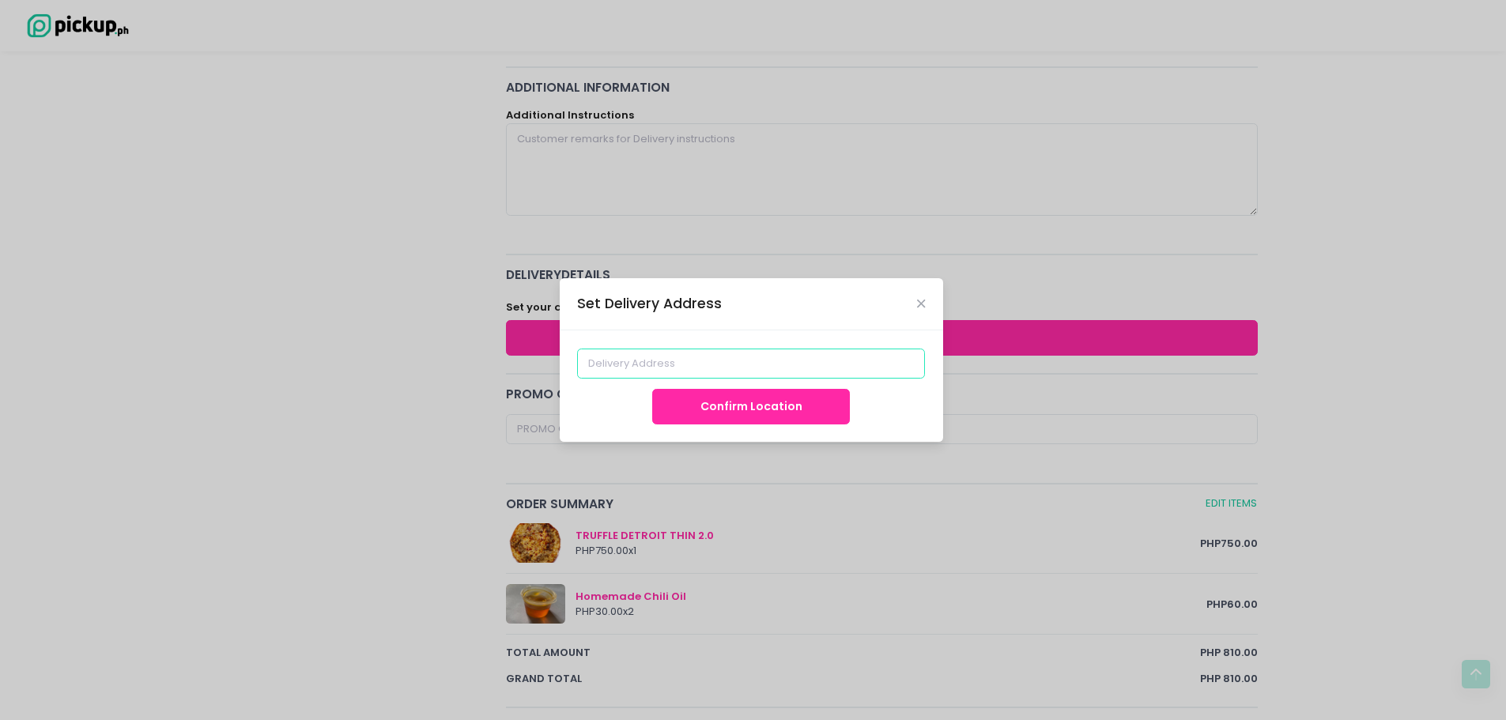
click at [726, 372] on input at bounding box center [751, 364] width 348 height 30
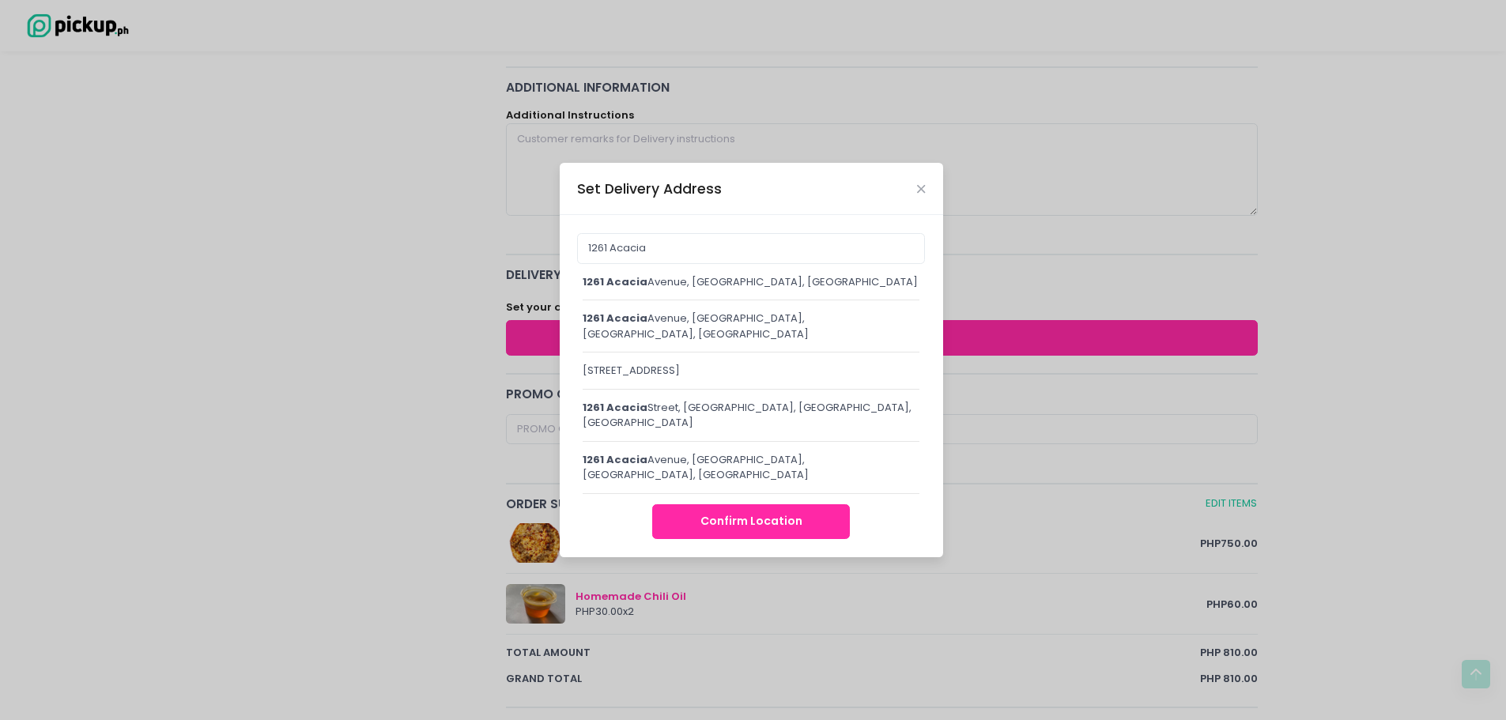
click at [746, 290] on div "[STREET_ADDRESS]" at bounding box center [752, 282] width 338 height 16
type input "[STREET_ADDRESS]"
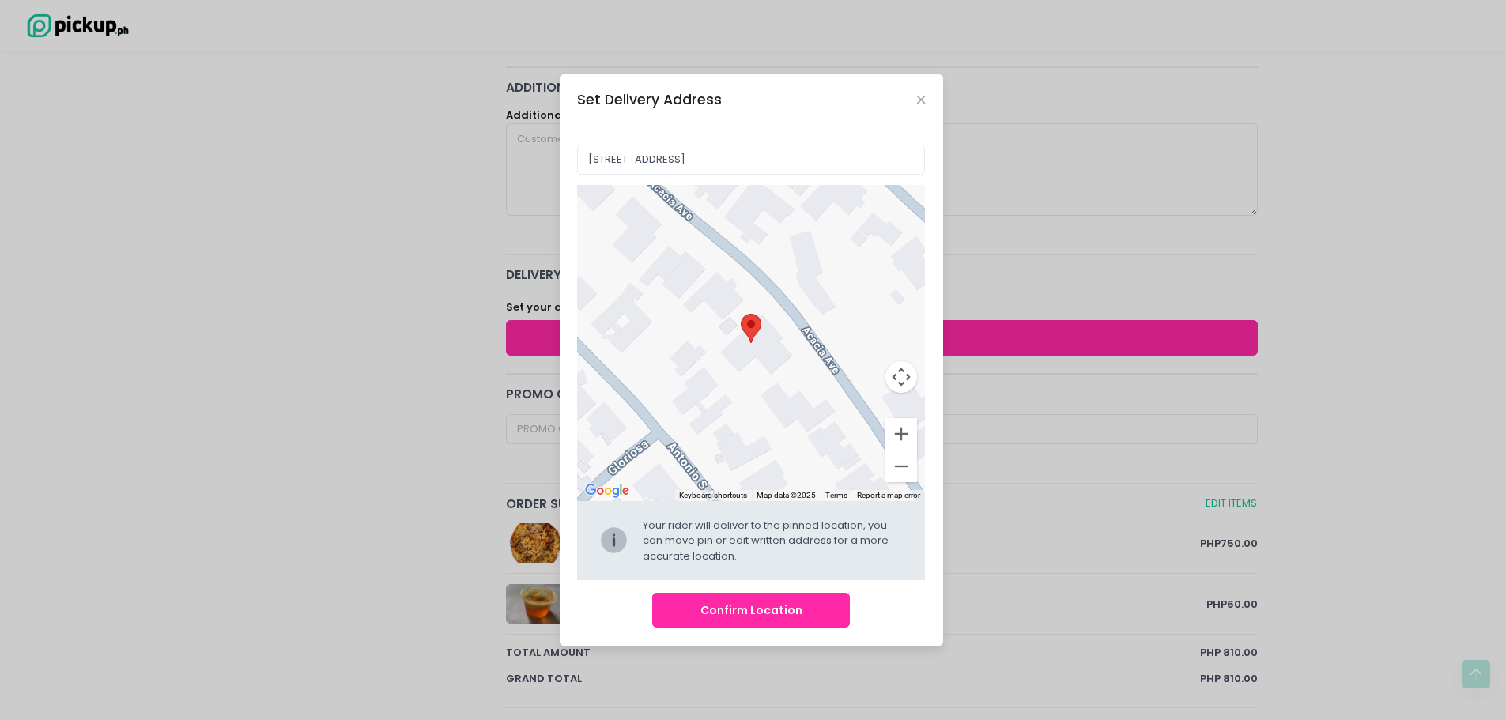
click at [750, 606] on button "Confirm Location" at bounding box center [751, 611] width 198 height 36
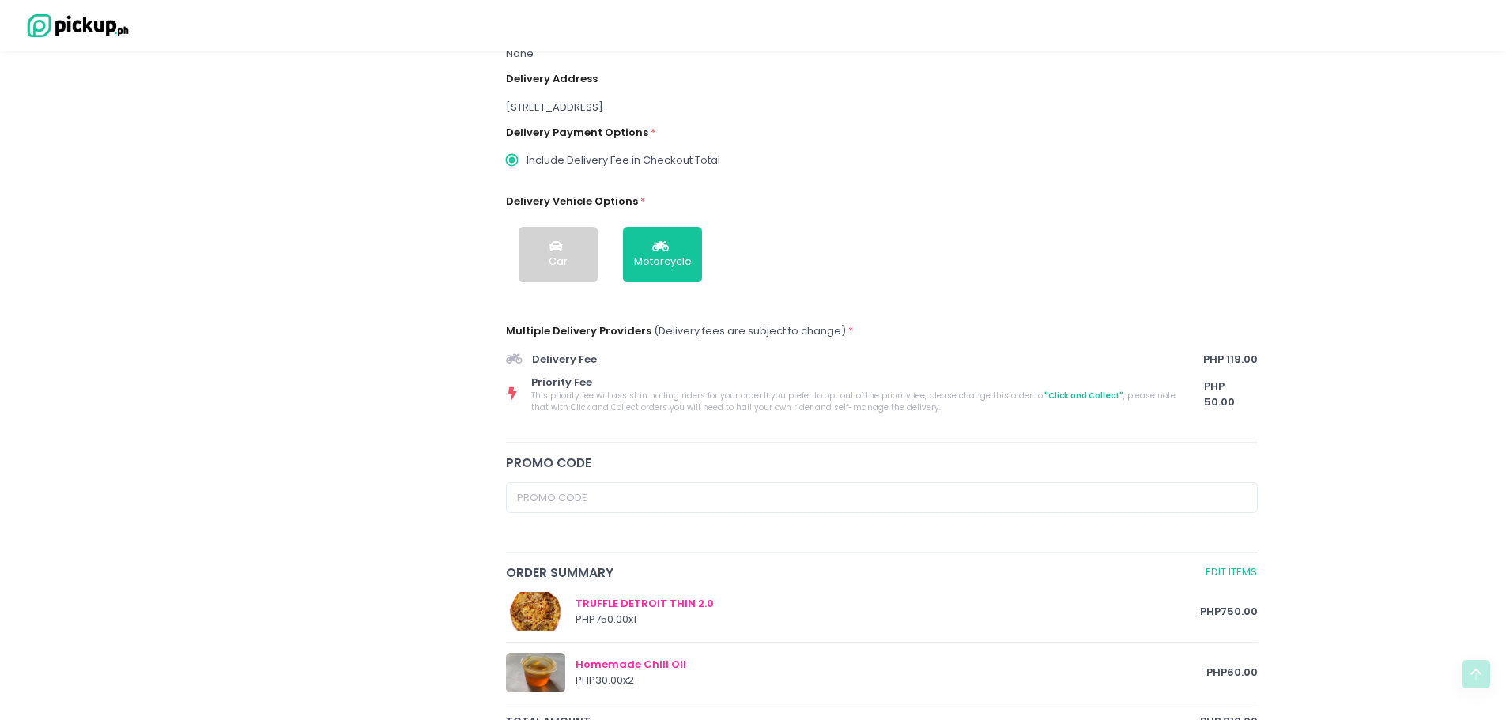
scroll to position [633, 0]
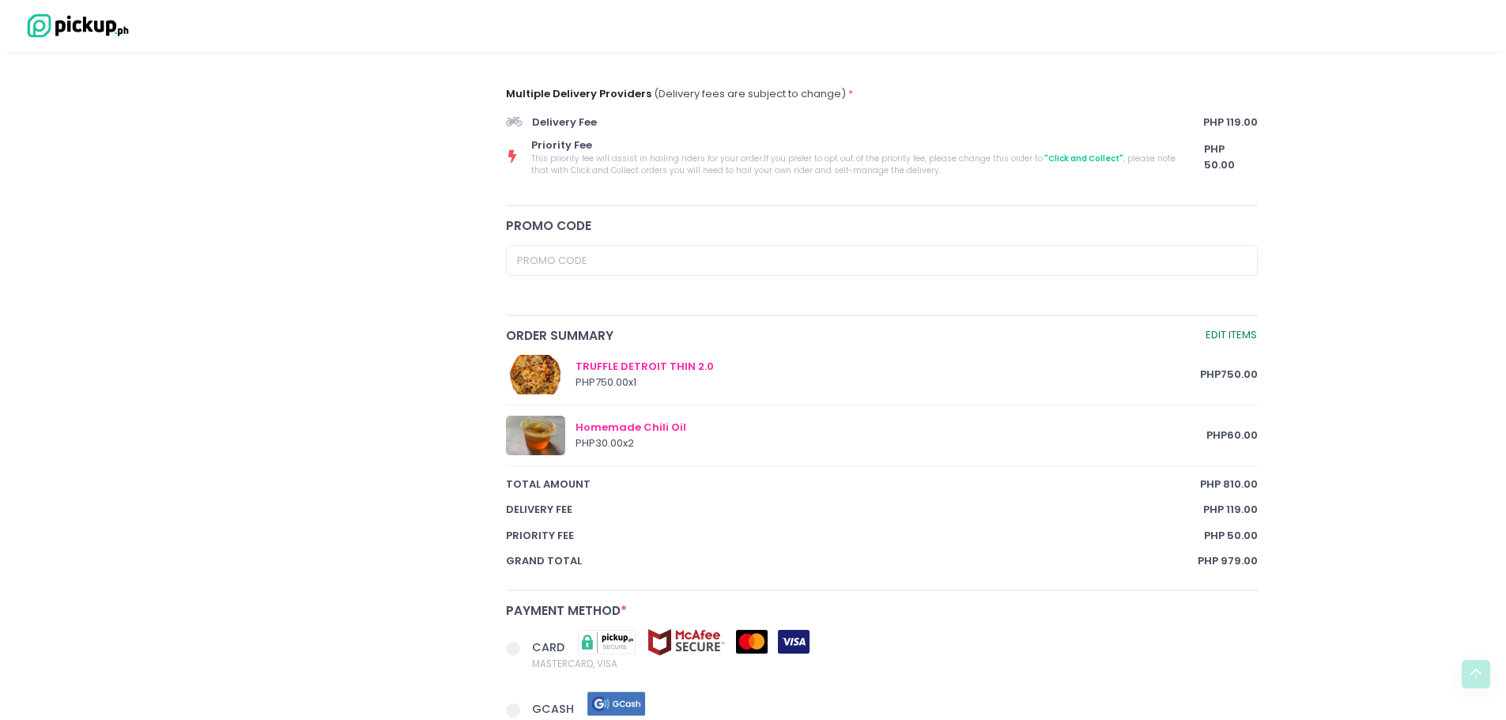
click at [750, 333] on link "Edit Items" at bounding box center [1231, 336] width 53 height 18
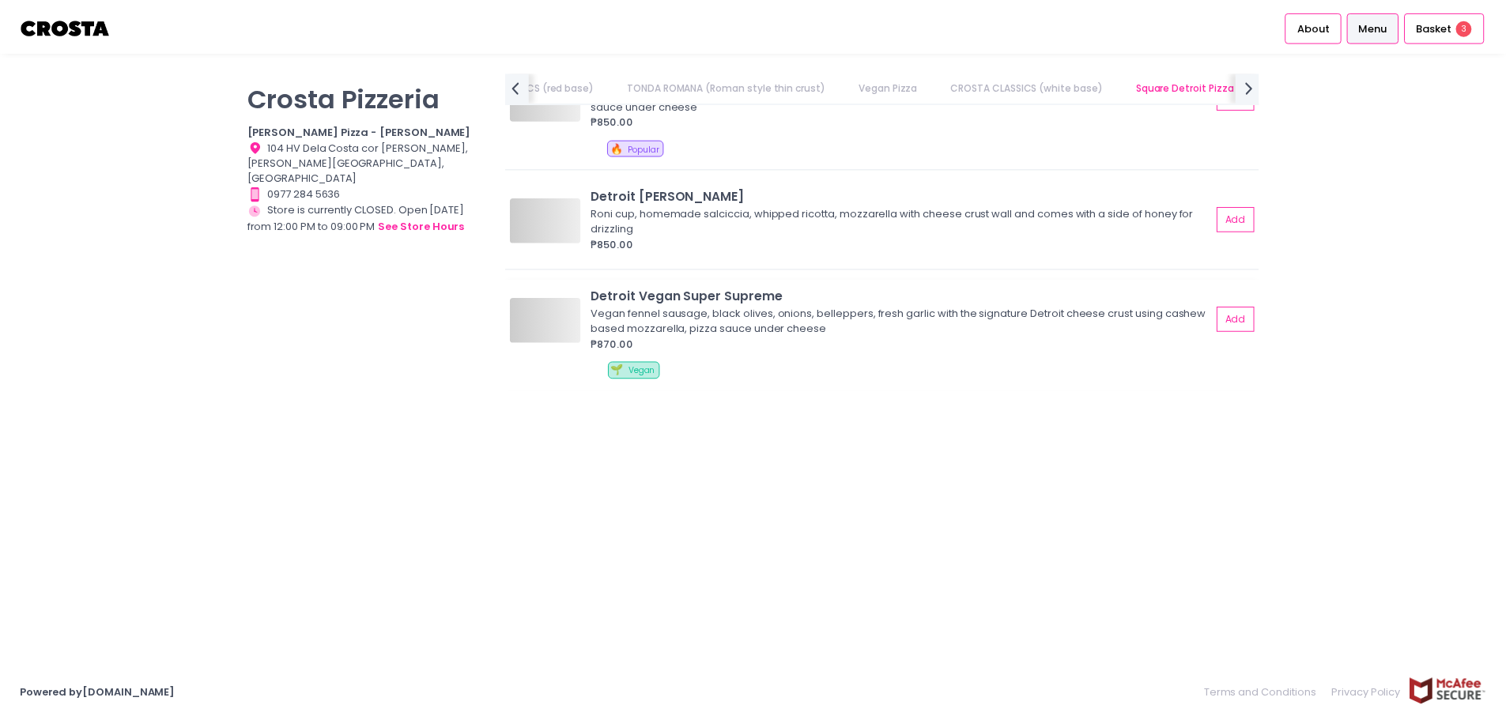
scroll to position [0, 613]
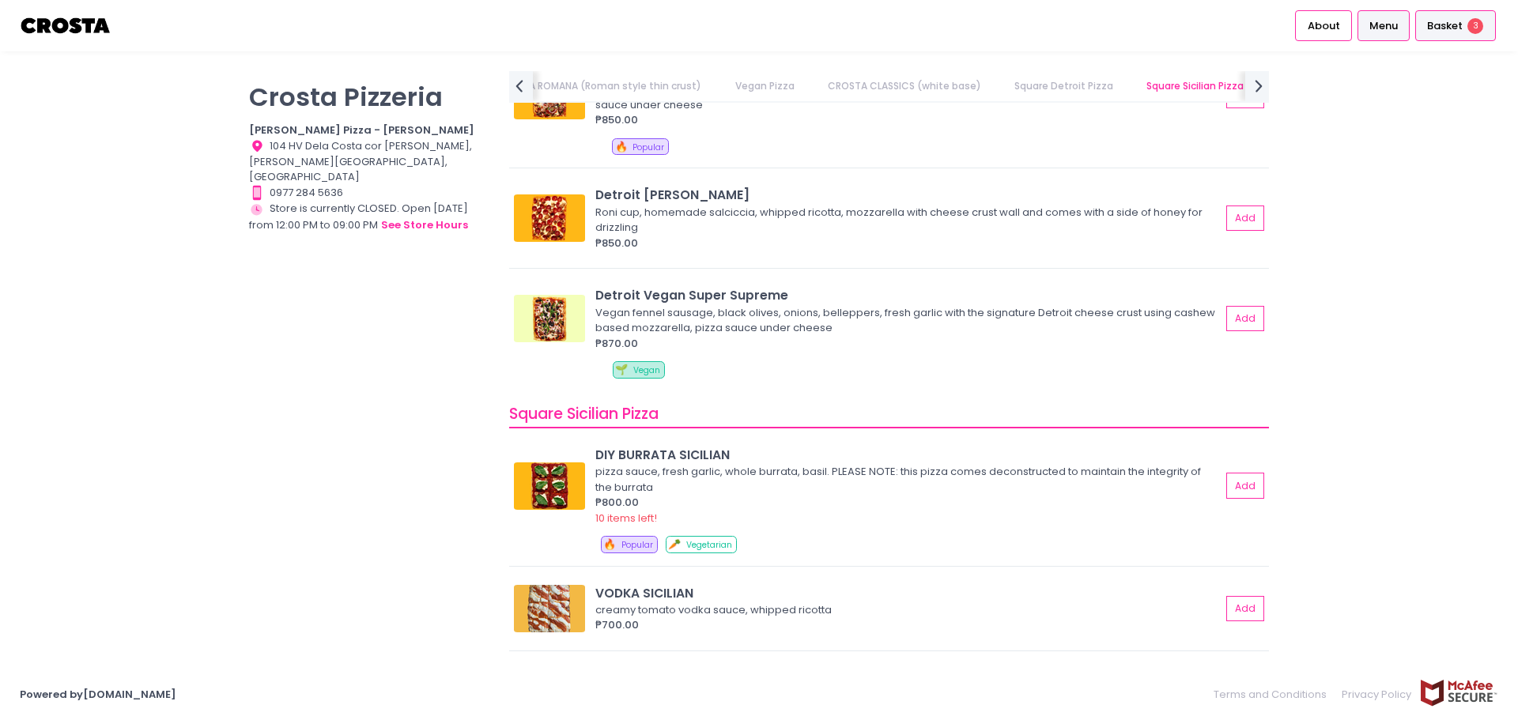
click at [750, 41] on li "Basket 3" at bounding box center [1455, 25] width 86 height 51
click at [750, 21] on div "Basket 3" at bounding box center [1455, 25] width 81 height 31
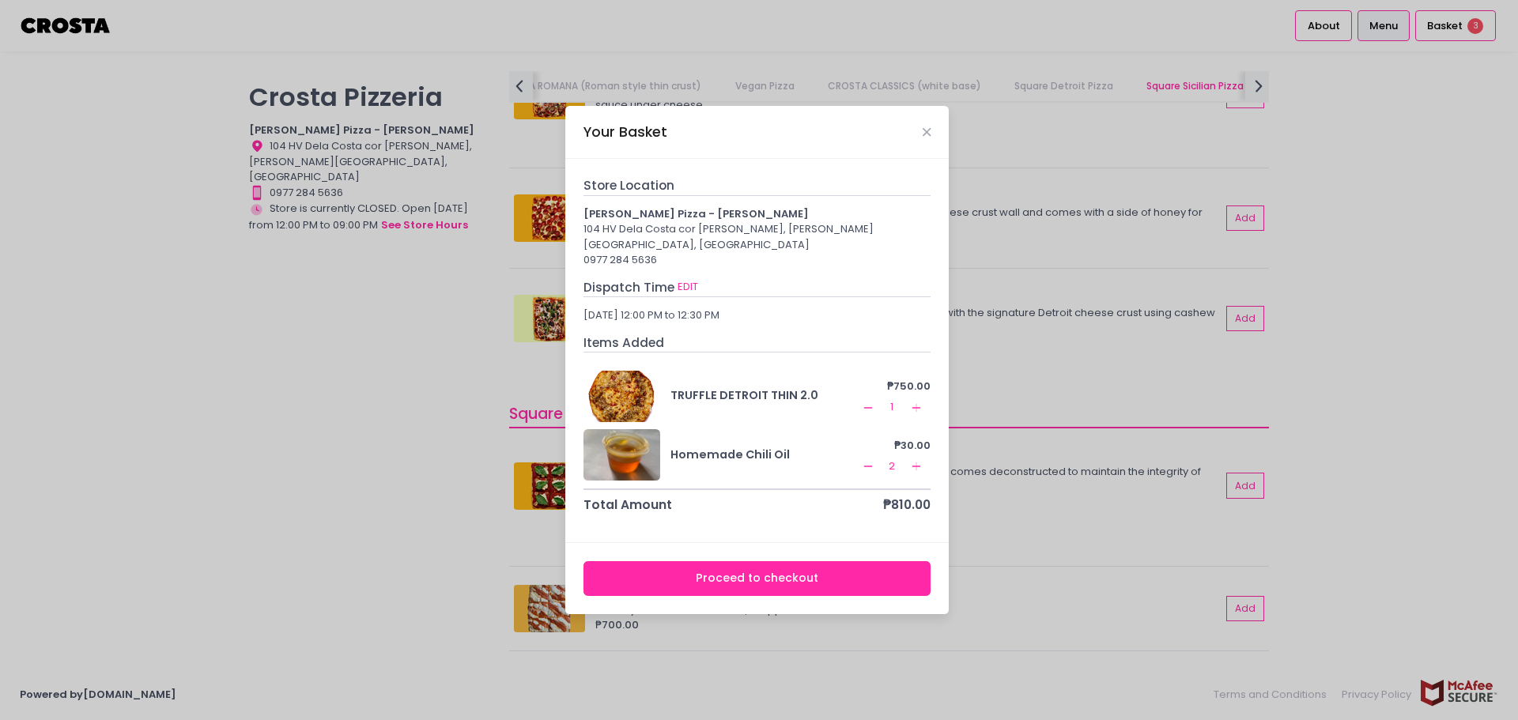
click at [750, 462] on icon "Remove Created with Sketch." at bounding box center [868, 466] width 13 height 13
click at [750, 570] on button "Proceed to checkout" at bounding box center [758, 579] width 348 height 36
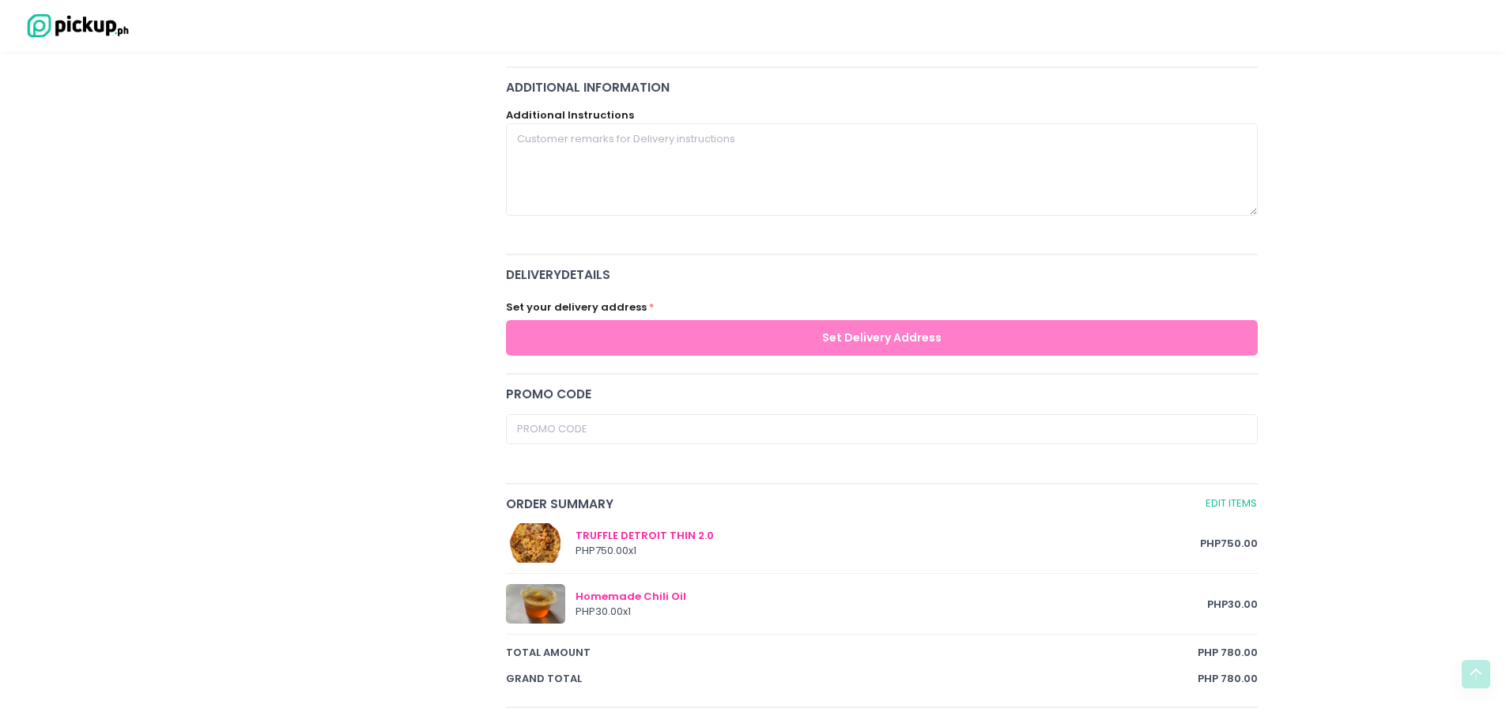
scroll to position [237, 0]
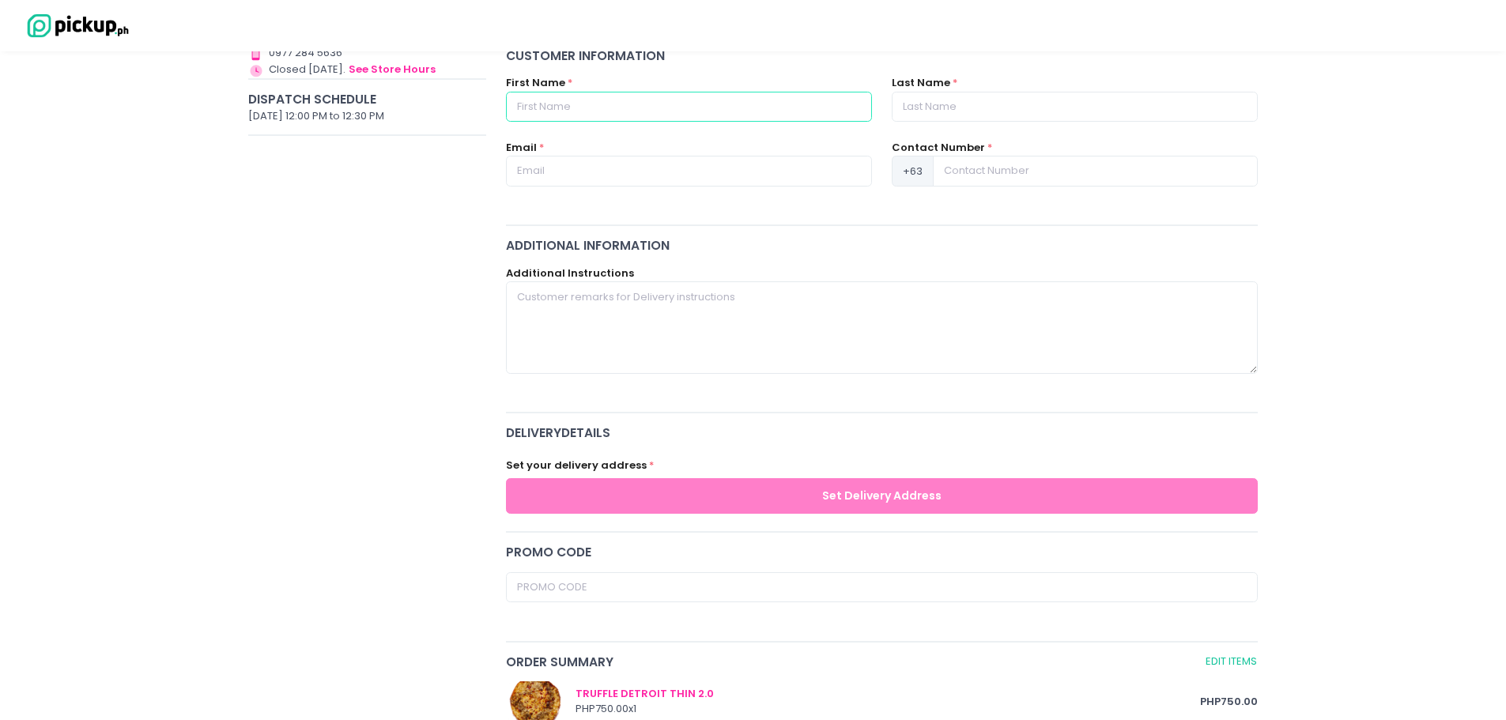
click at [645, 115] on input "text" at bounding box center [689, 107] width 366 height 30
type input "Sofia"
type input "Montelibano"
type input "[EMAIL_ADDRESS][DOMAIN_NAME]"
type input "09088870208"
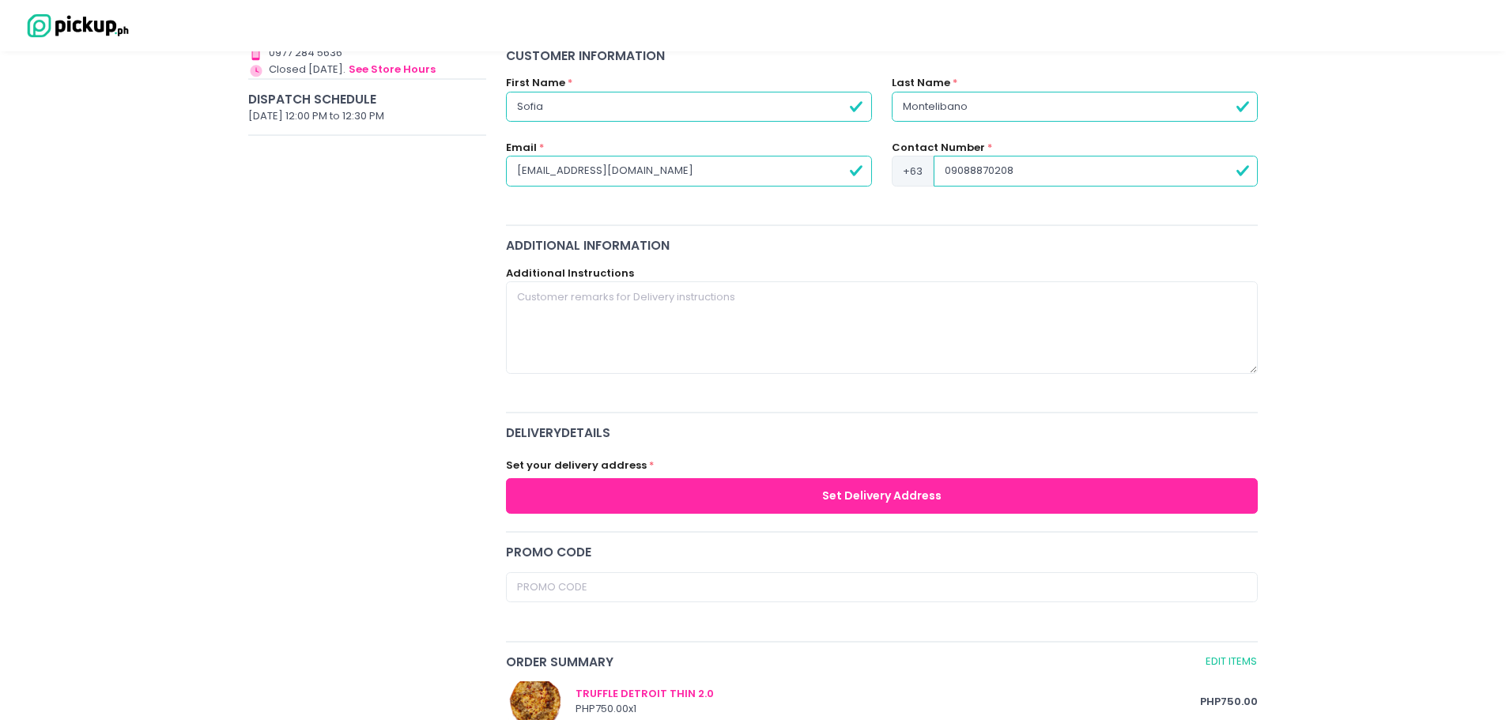
click at [713, 486] on button "Set Delivery Address" at bounding box center [882, 496] width 753 height 36
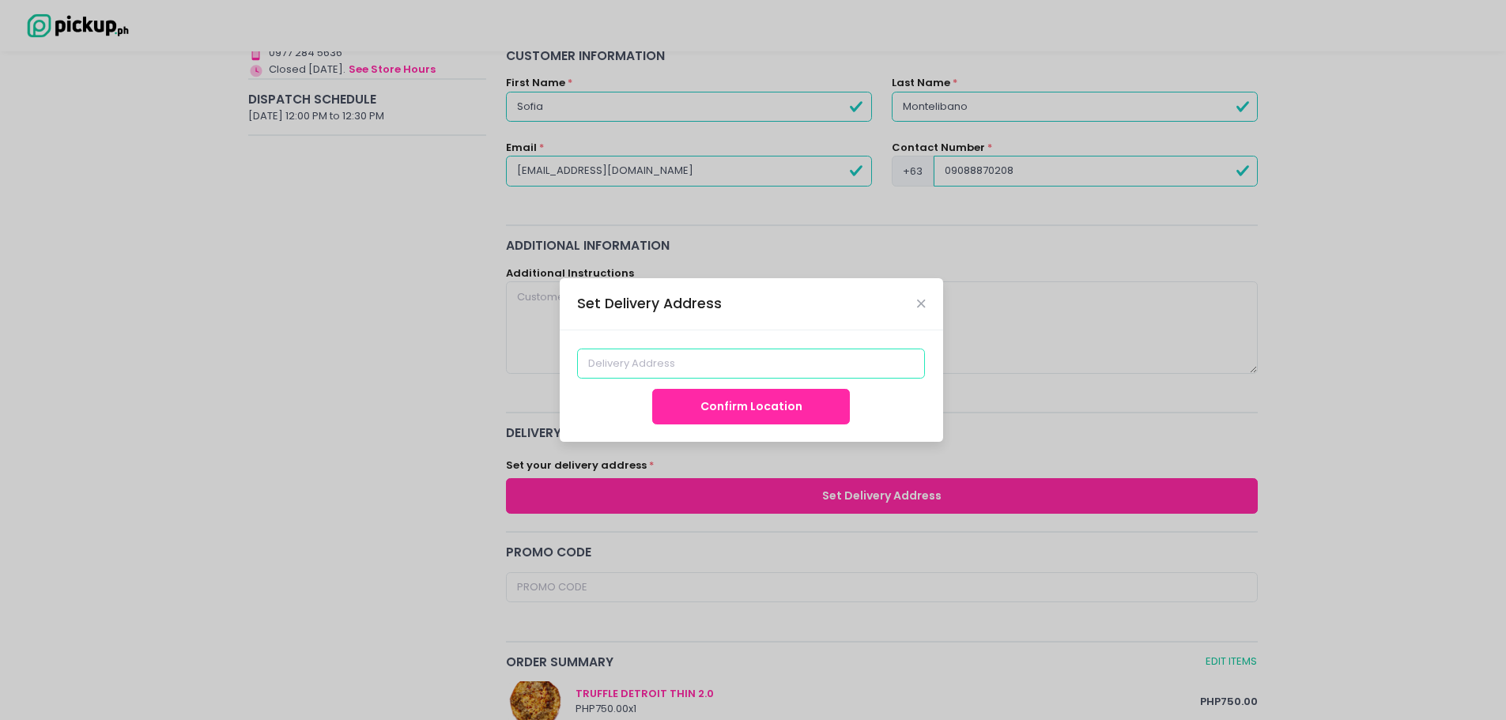
click at [707, 349] on input at bounding box center [751, 364] width 348 height 30
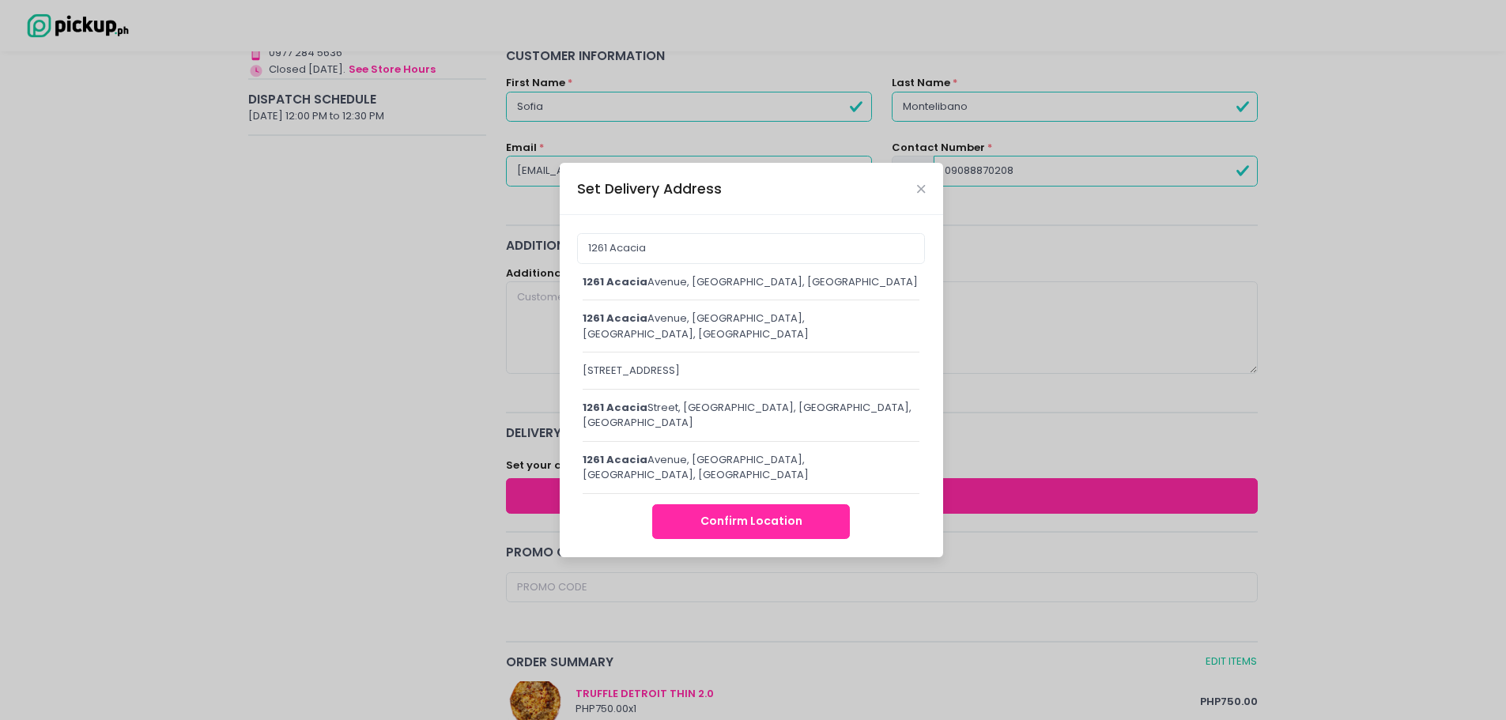
click at [721, 290] on div "[STREET_ADDRESS]" at bounding box center [752, 282] width 338 height 16
type input "[STREET_ADDRESS]"
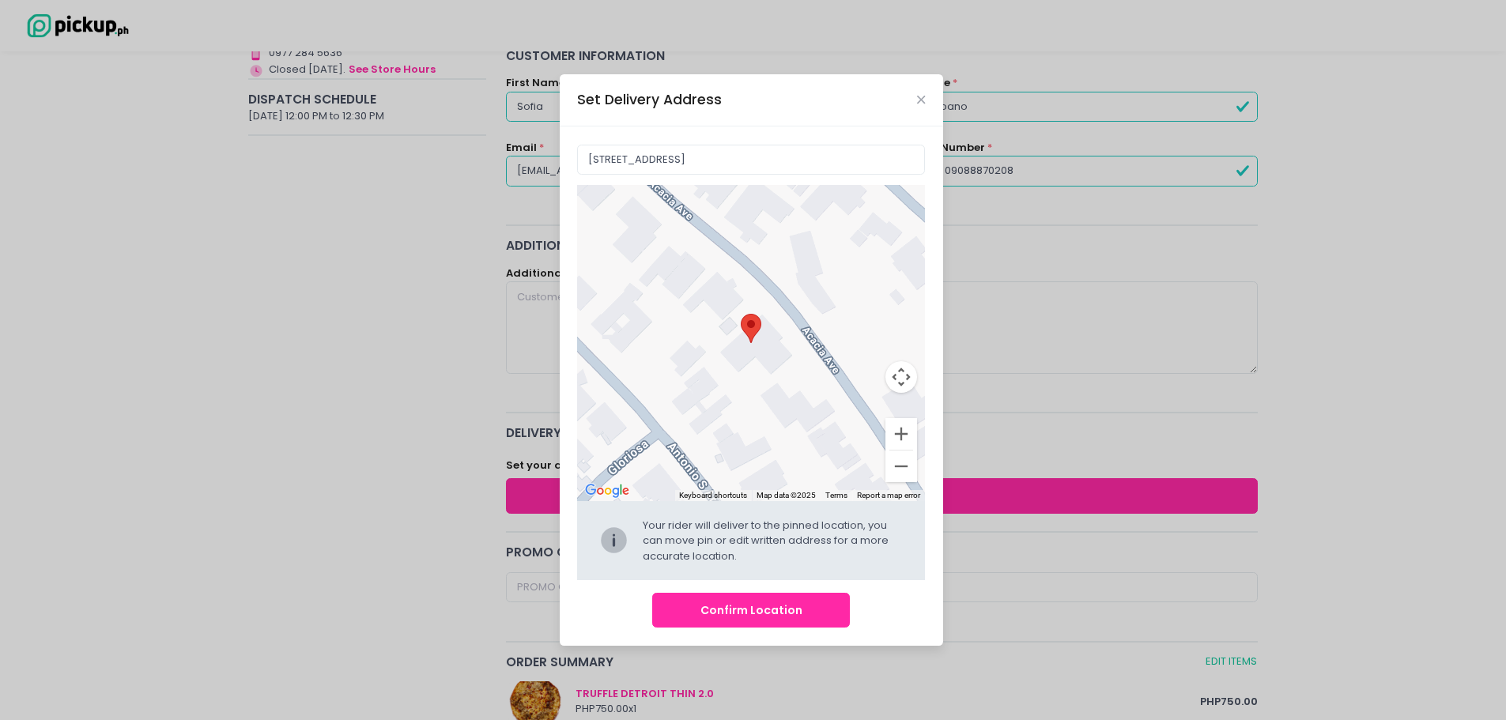
click at [750, 606] on button "Confirm Location" at bounding box center [751, 611] width 198 height 36
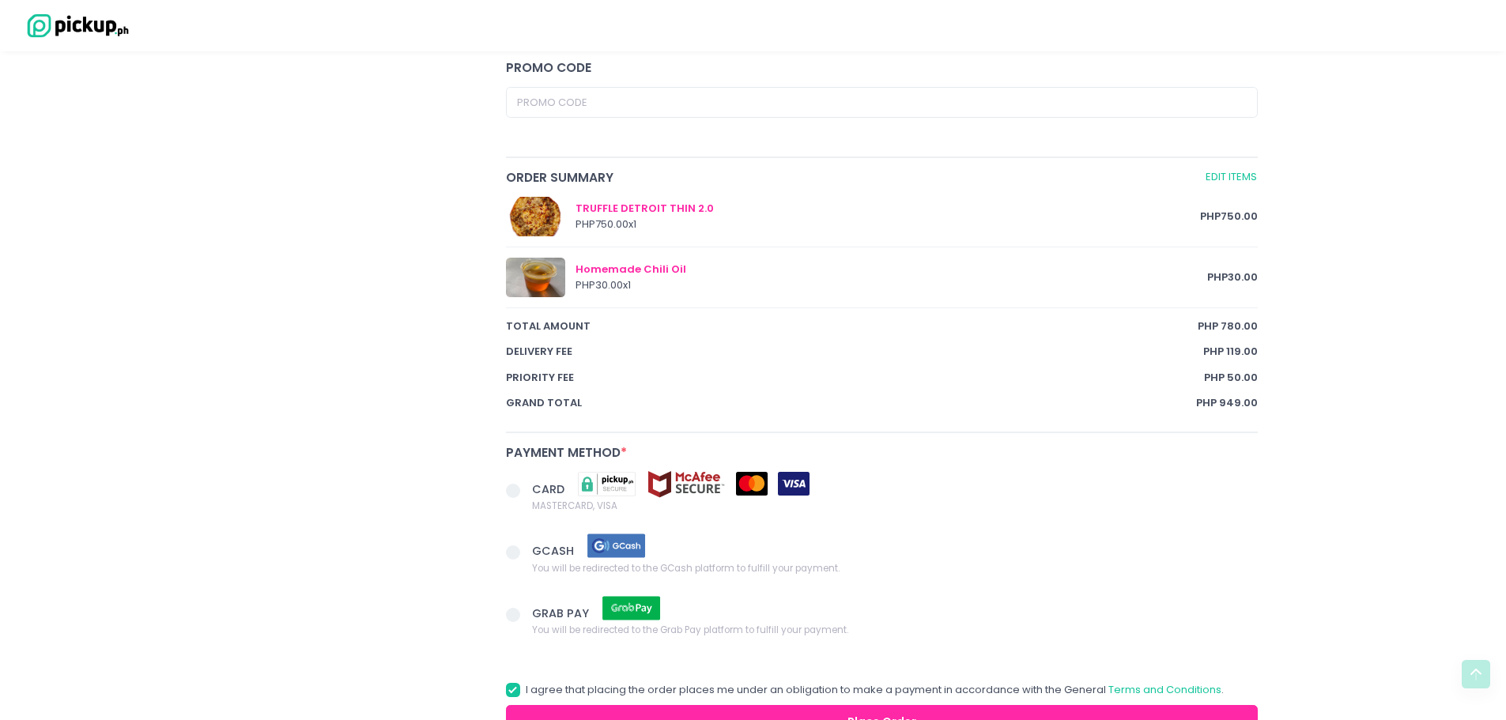
scroll to position [902, 0]
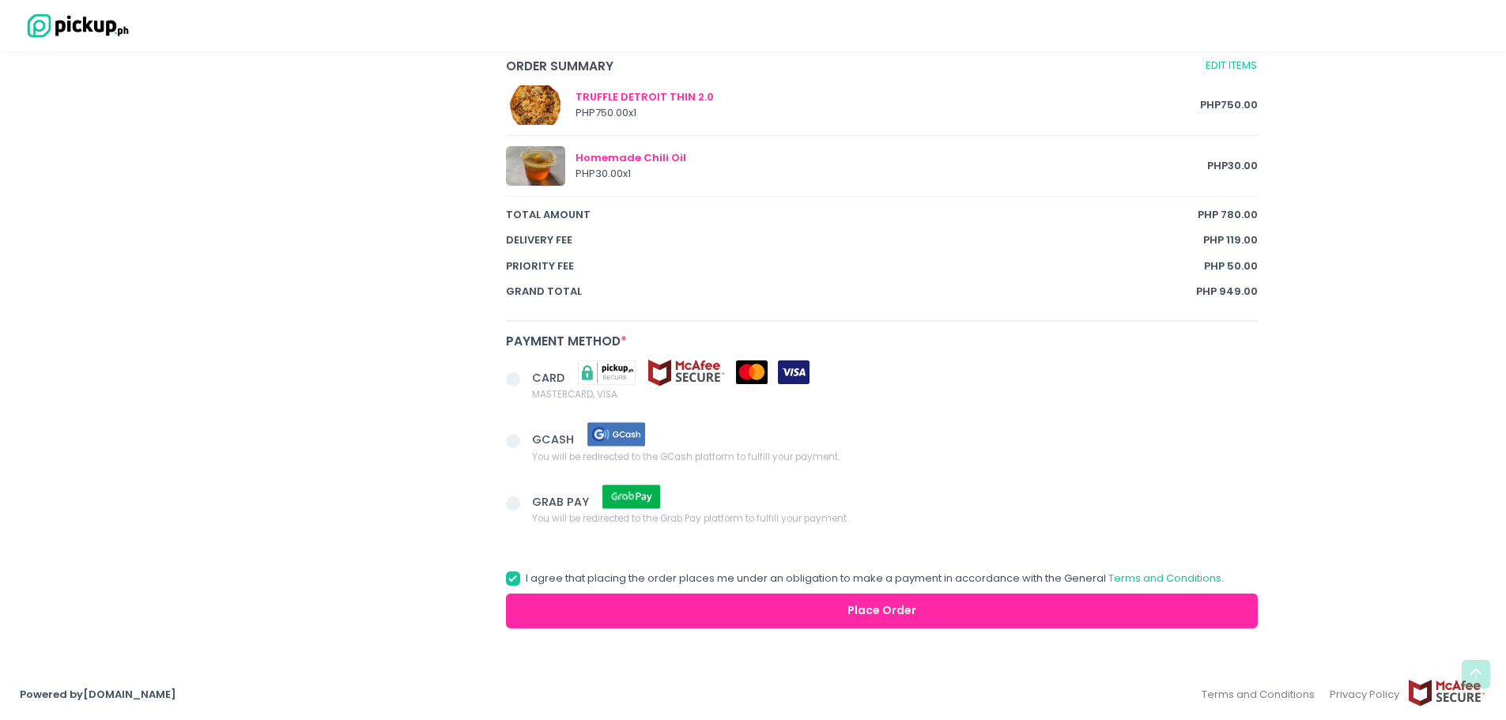
click at [514, 376] on span at bounding box center [513, 379] width 14 height 14
click at [526, 376] on input "CARD MASTERCARD, VISA" at bounding box center [531, 377] width 10 height 10
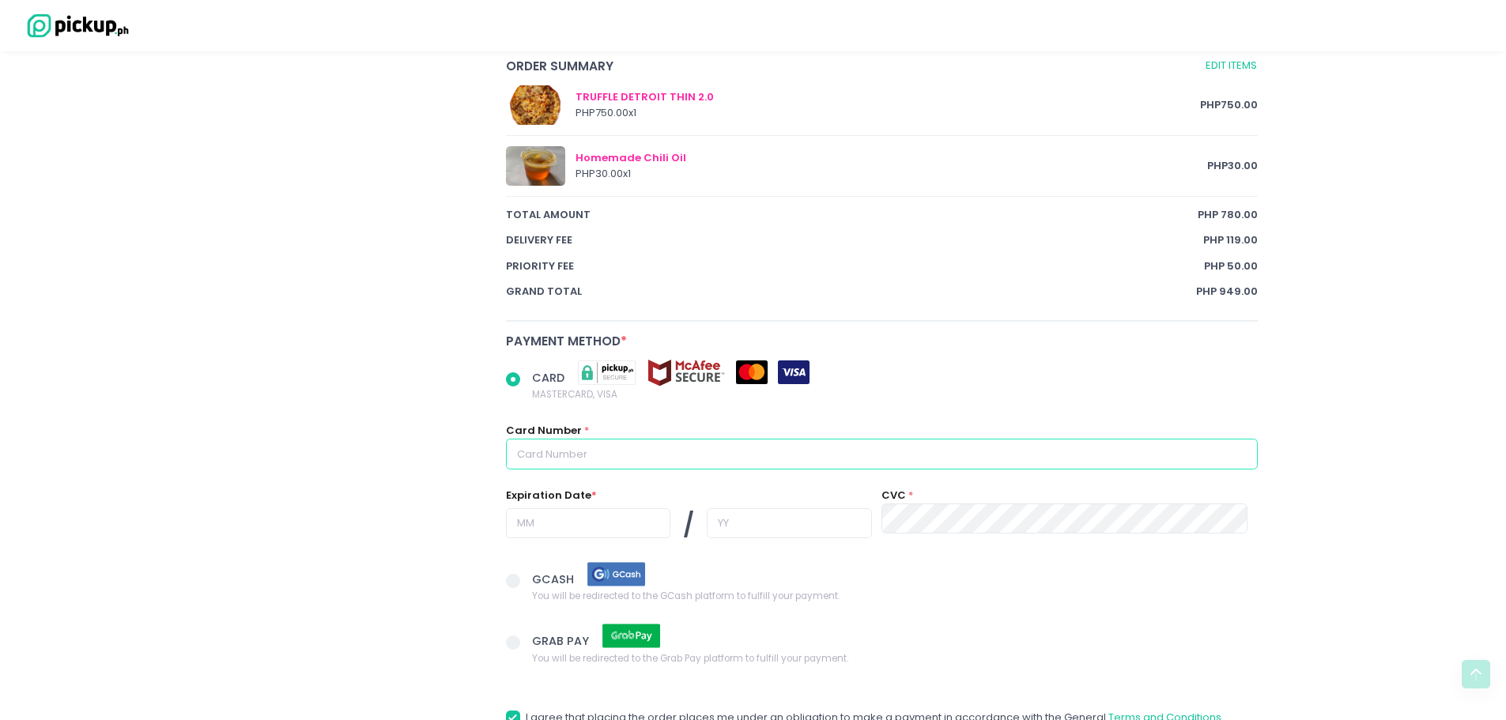
click at [679, 452] on input "text" at bounding box center [882, 454] width 753 height 30
radio input "true"
type input "5"
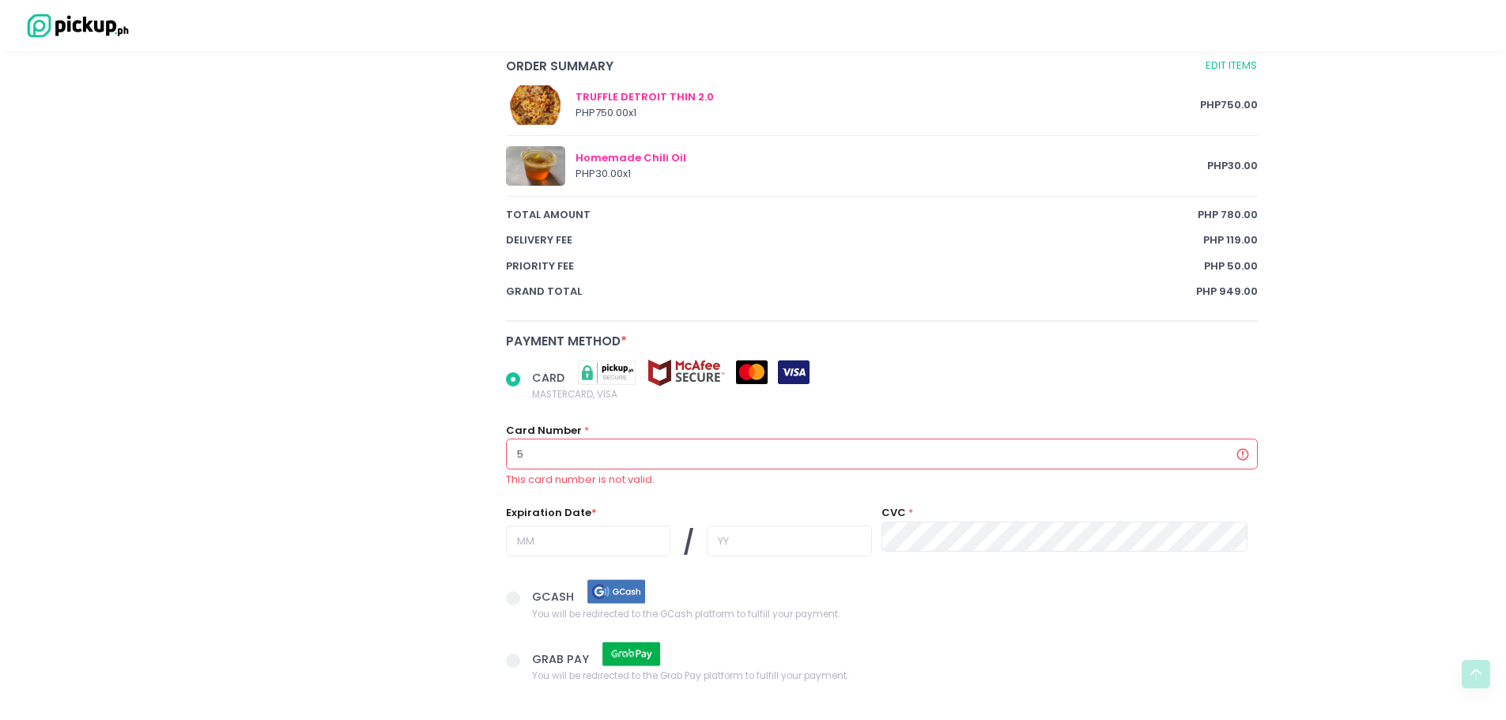
radio input "true"
type input "52"
radio input "true"
type input "524"
radio input "true"
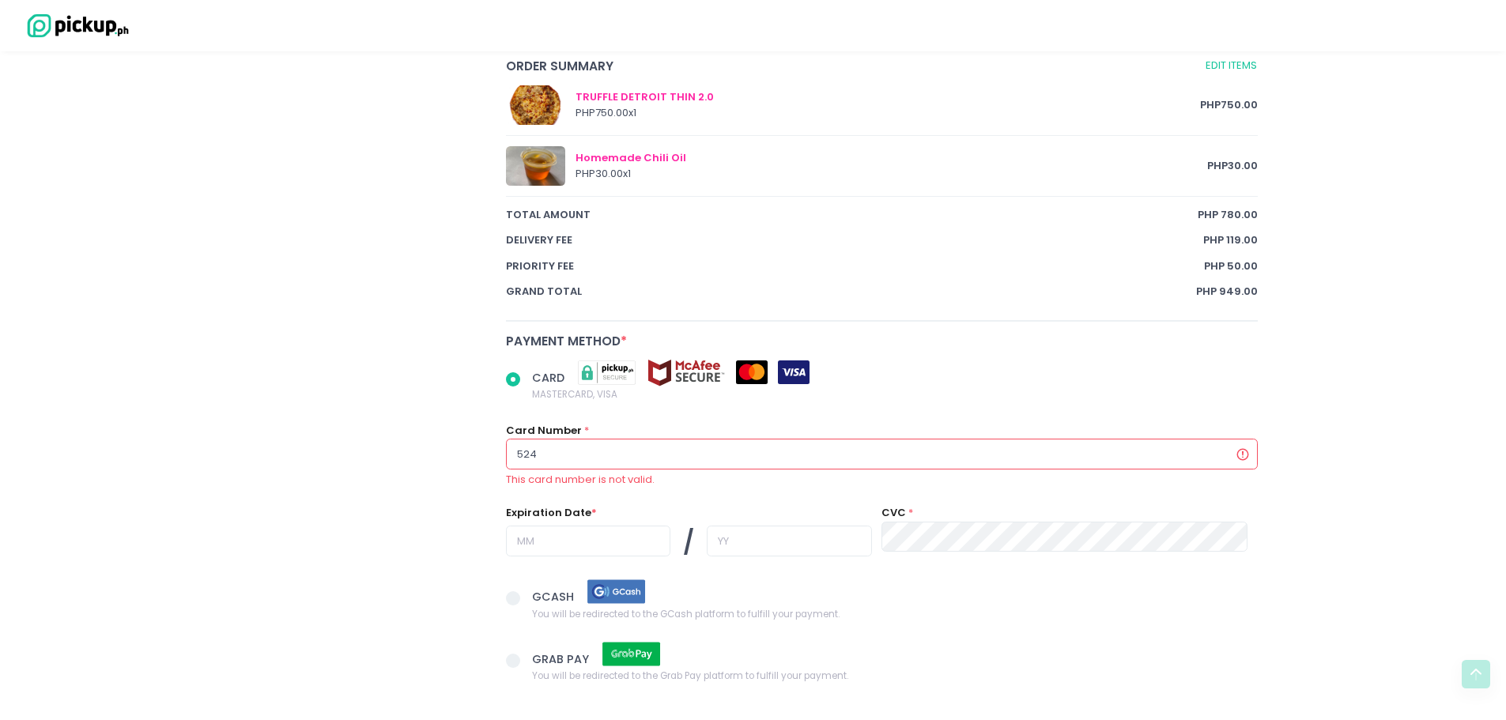
type input "5243"
radio input "true"
type input "52430"
radio input "true"
type input "524302"
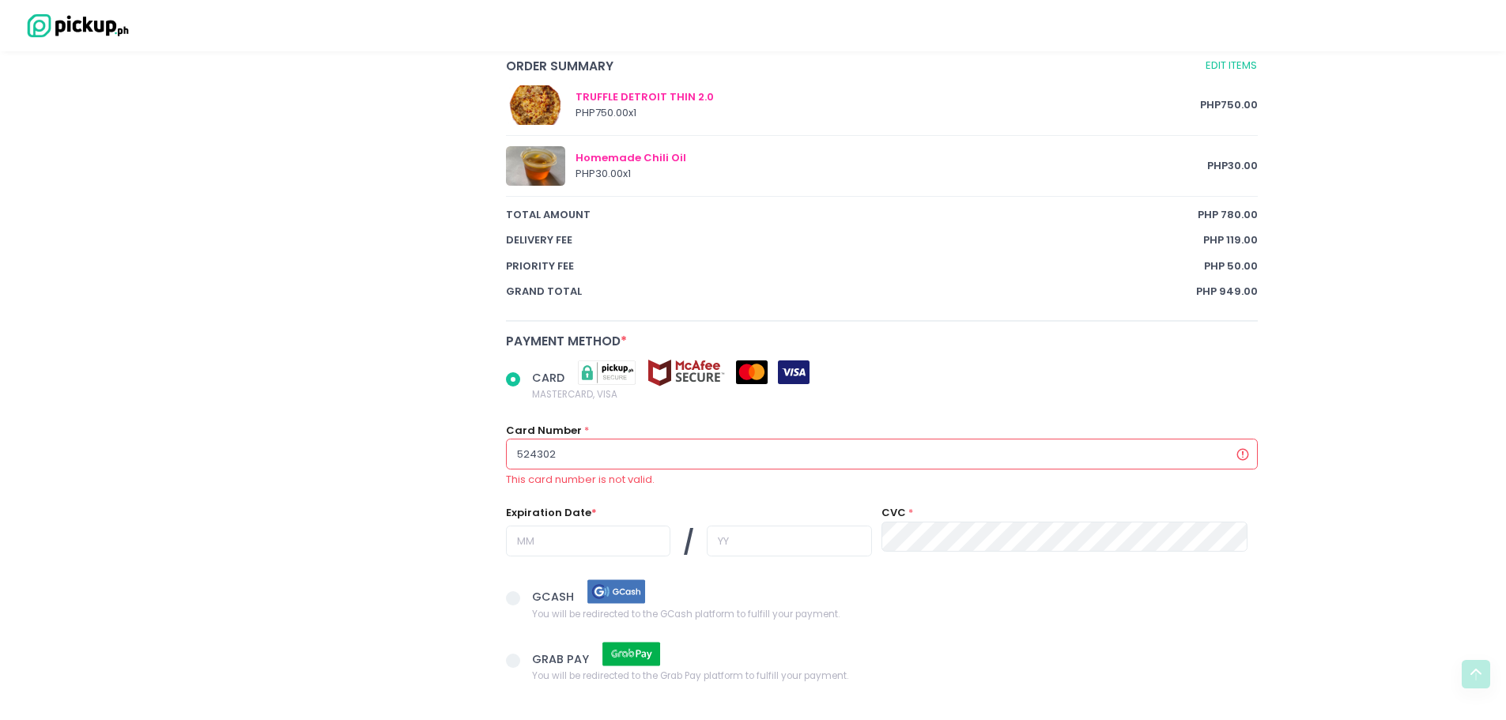
radio input "true"
type input "5243020"
radio input "true"
type input "52430205"
radio input "true"
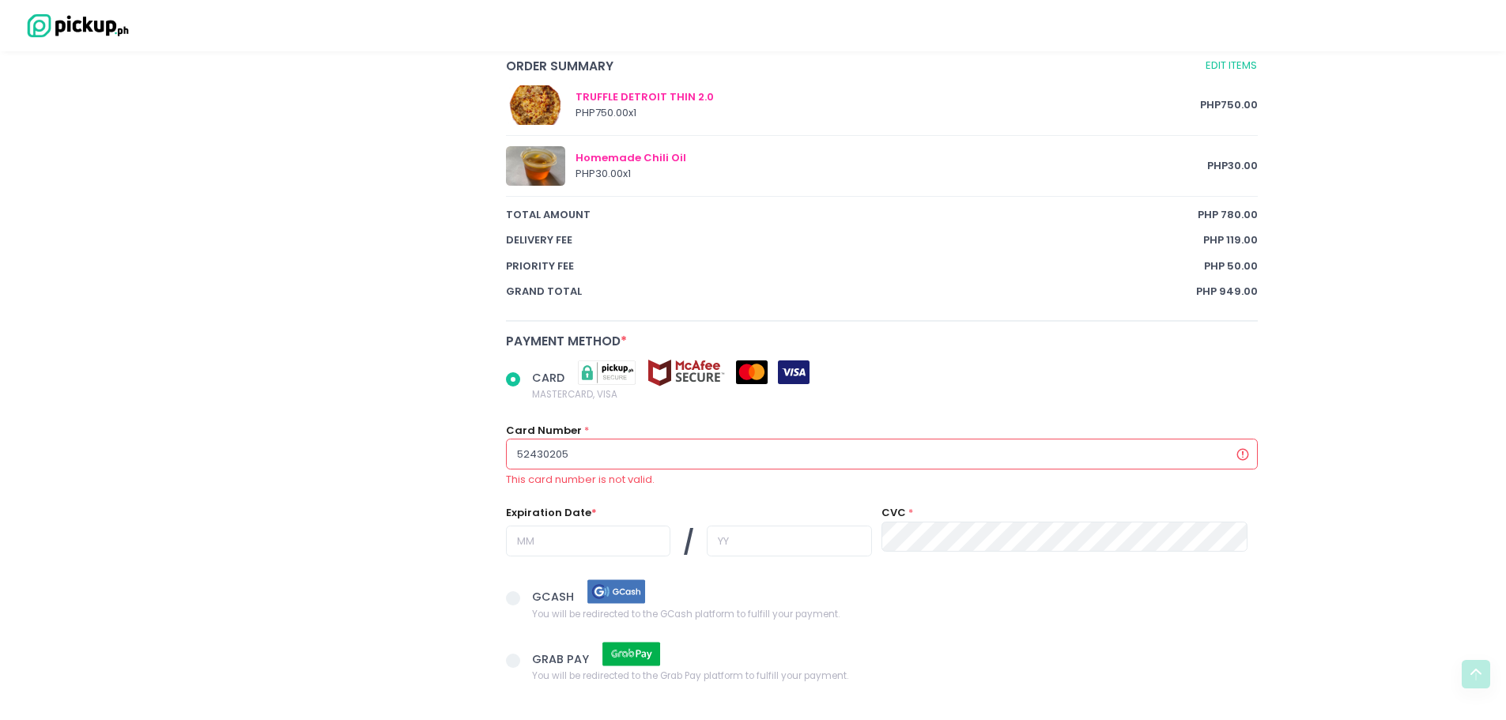
type input "524302050"
radio input "true"
type input "5243020508"
radio input "true"
type input "52430205083"
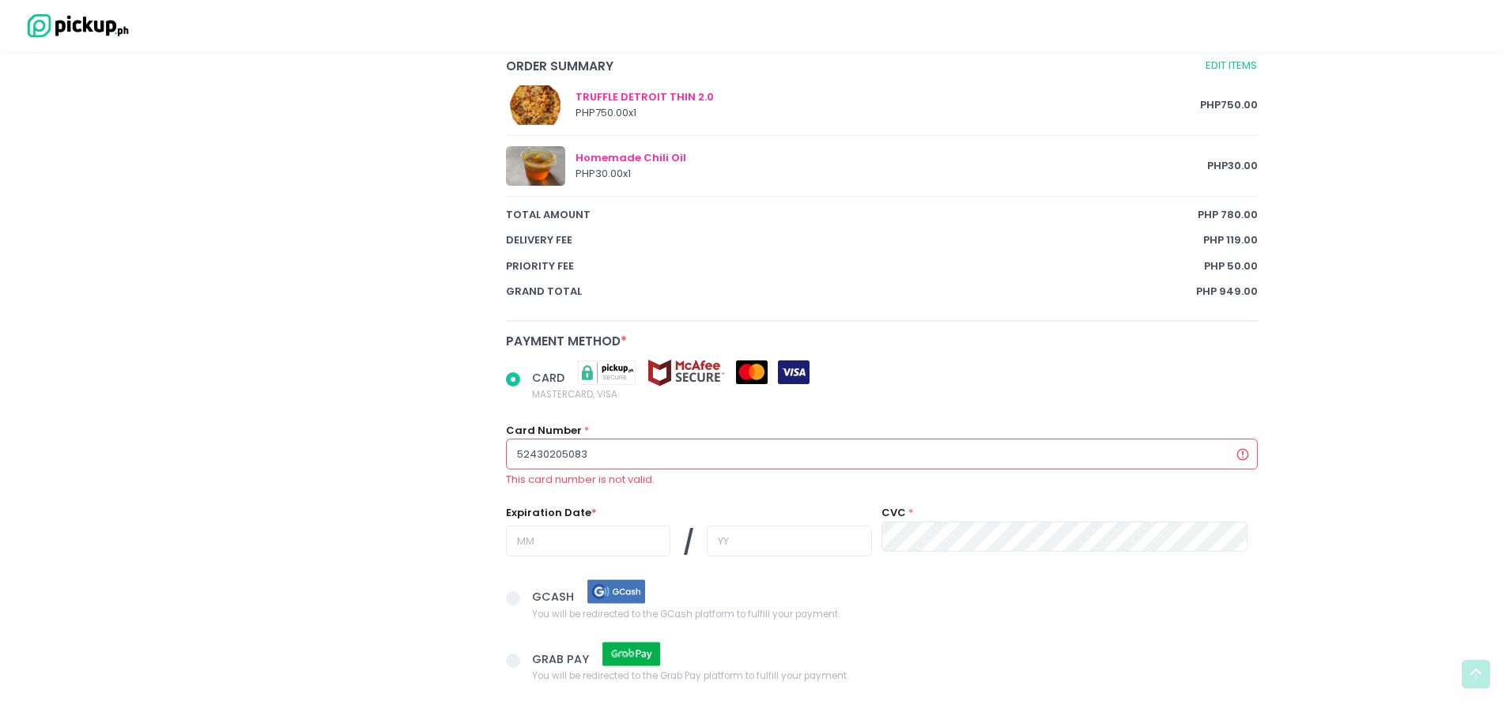
radio input "true"
type input "524302050831"
radio input "true"
type input "5243020508310"
radio input "true"
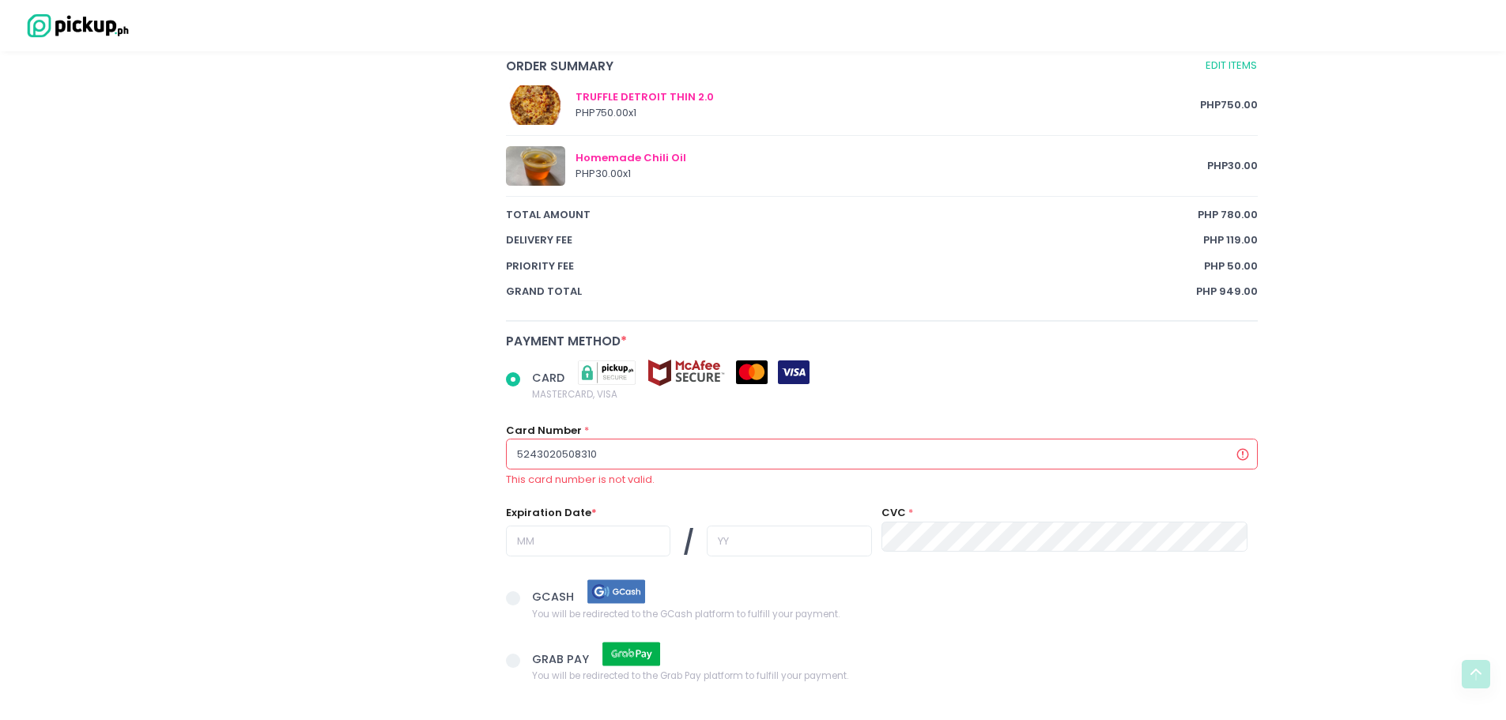
type input "52430205083101"
radio input "true"
type input "524302050831011"
radio input "true"
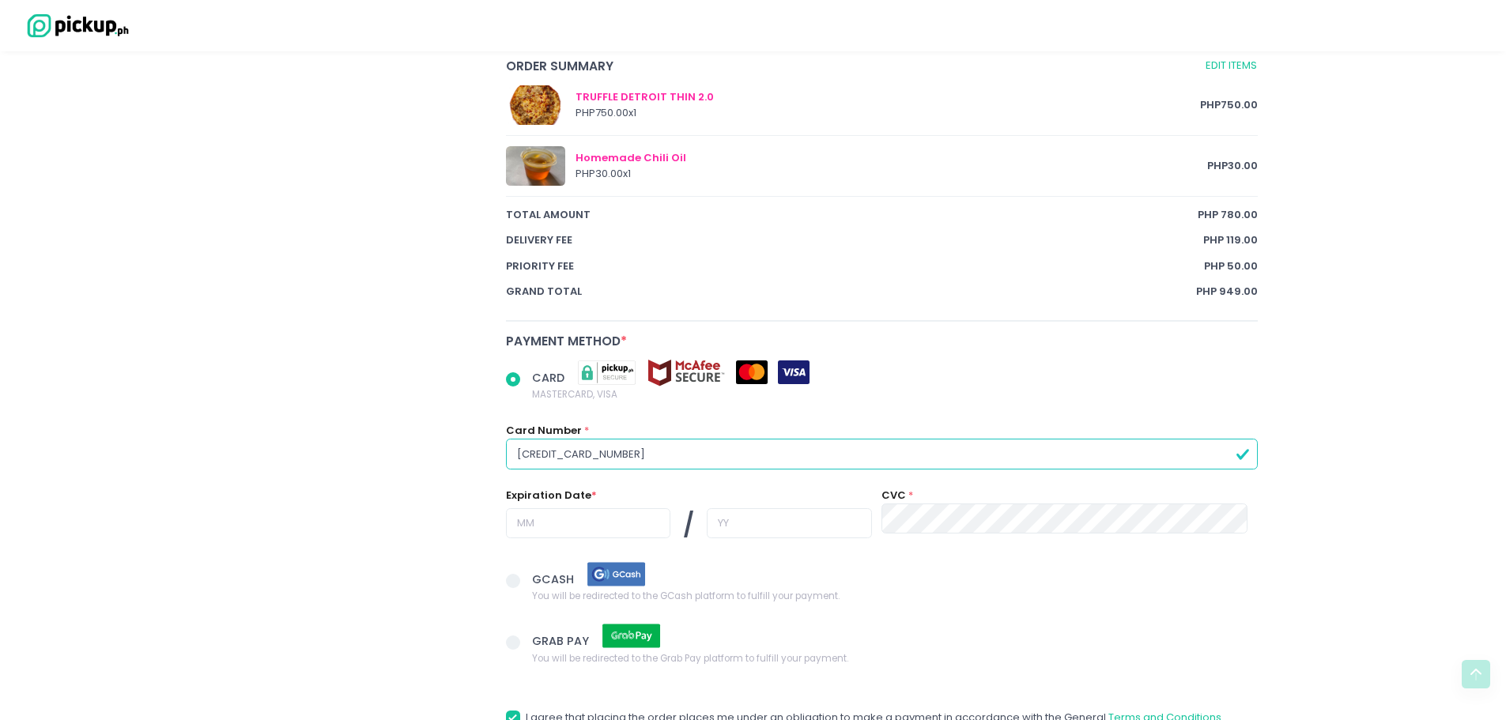
type input "[CREDIT_CARD_NUMBER]"
click at [525, 512] on input "text" at bounding box center [588, 523] width 164 height 30
radio input "true"
type input "0"
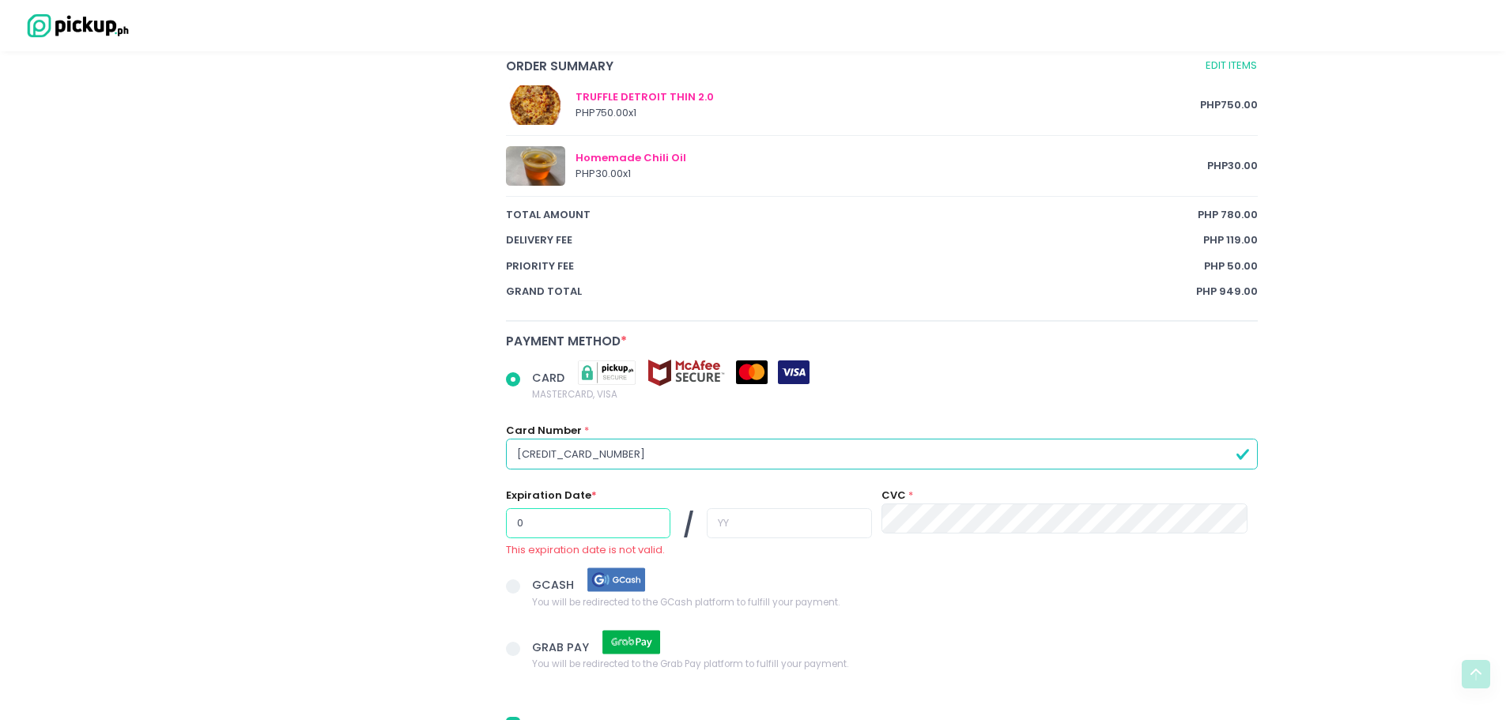
radio input "true"
type input "06"
radio input "true"
type input "0"
radio input "true"
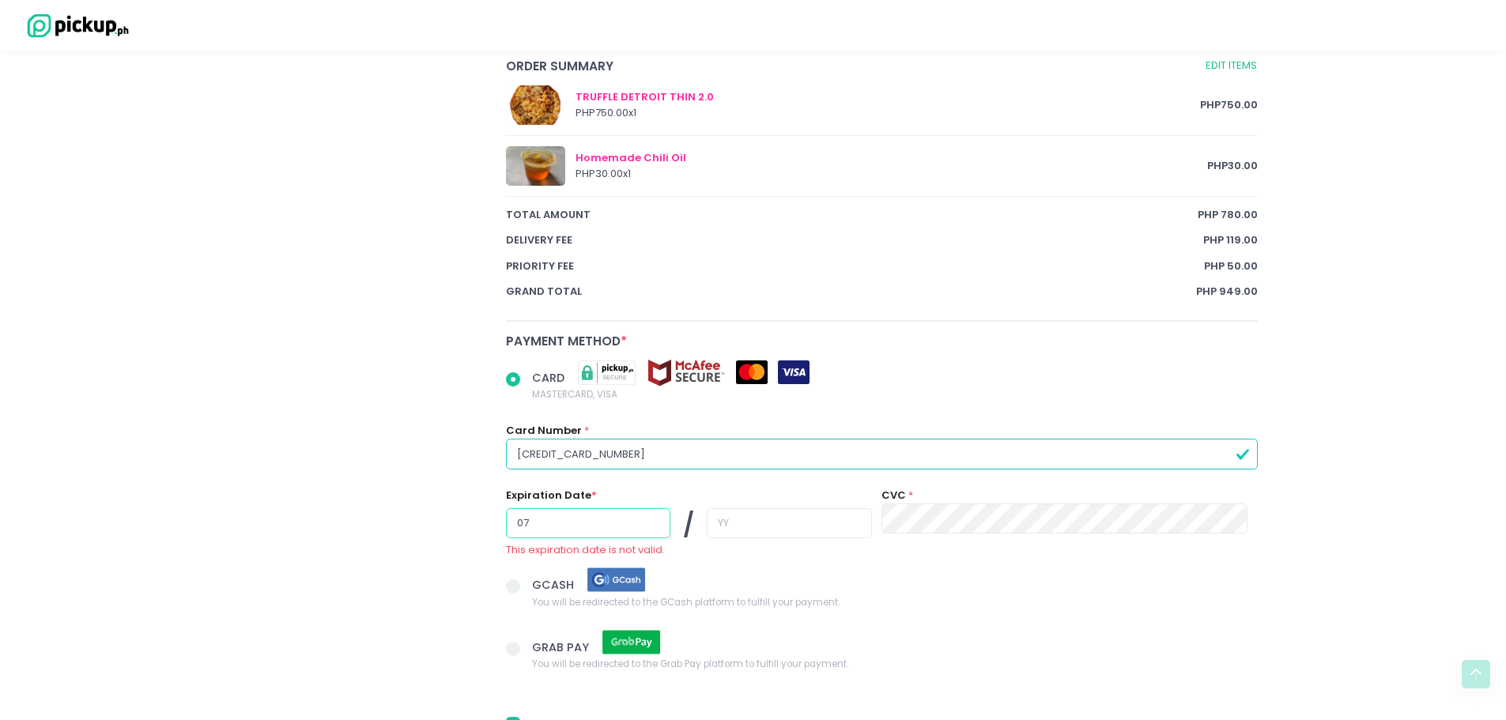
type input "07"
click at [750, 530] on input "text" at bounding box center [789, 523] width 164 height 30
radio input "true"
type input "2"
radio input "true"
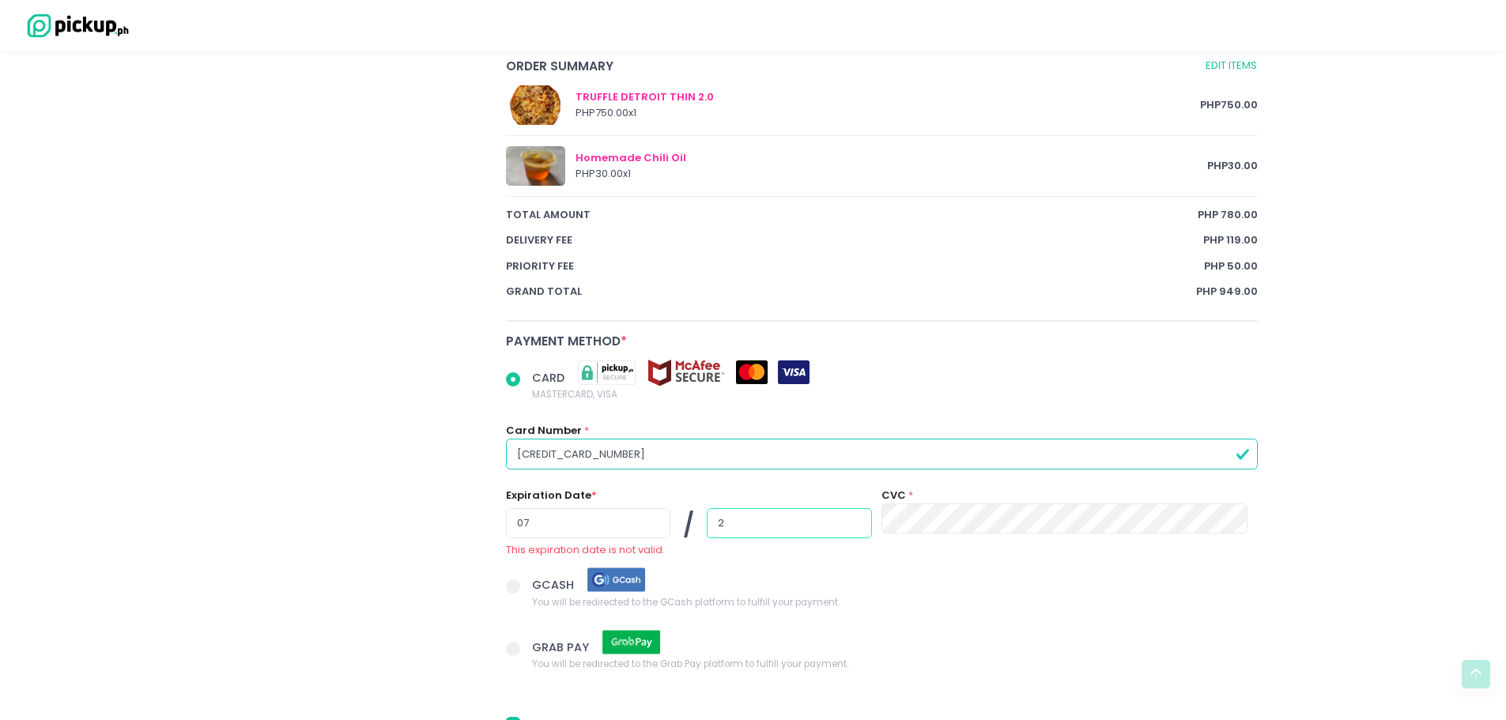
type input "25"
radio input "true"
type input "2"
radio input "true"
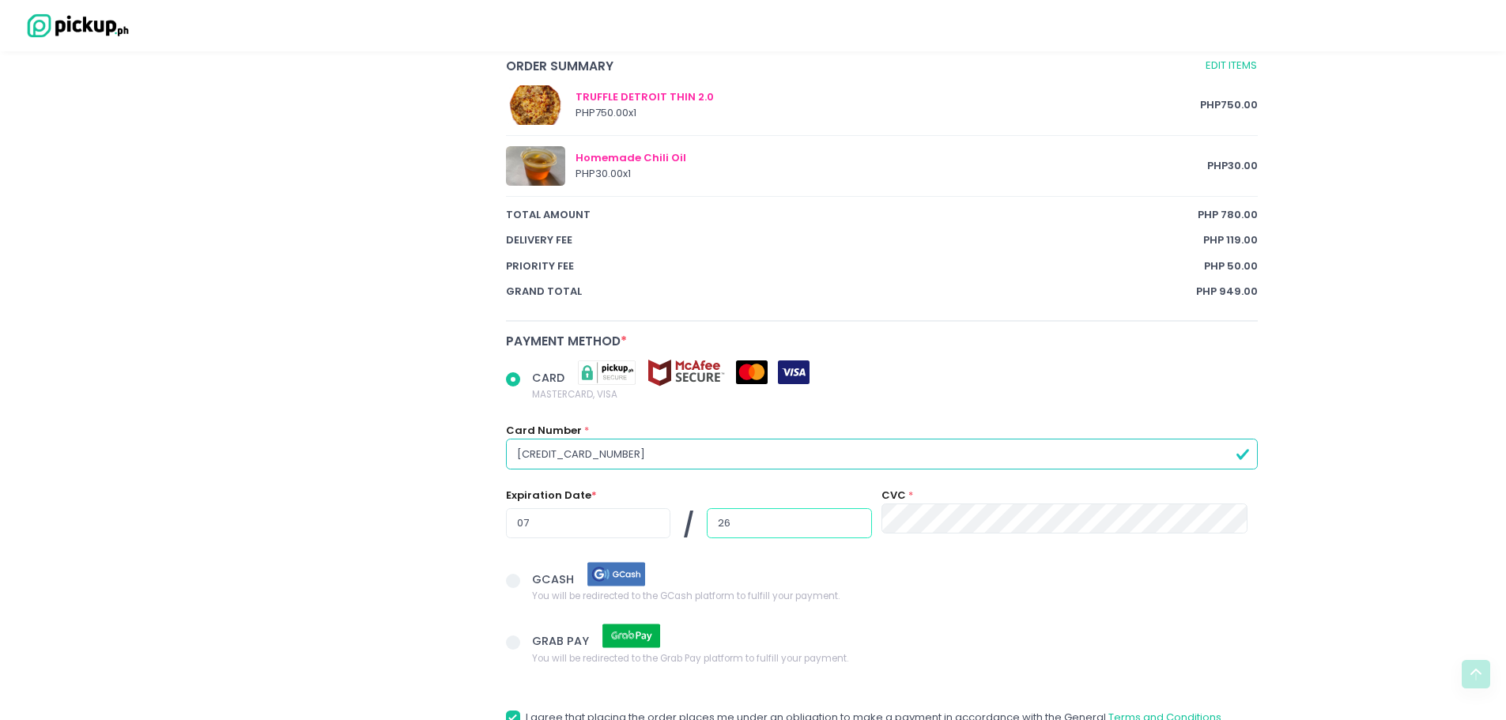
type input "26"
click at [750, 508] on div "CVC *" at bounding box center [1065, 511] width 366 height 47
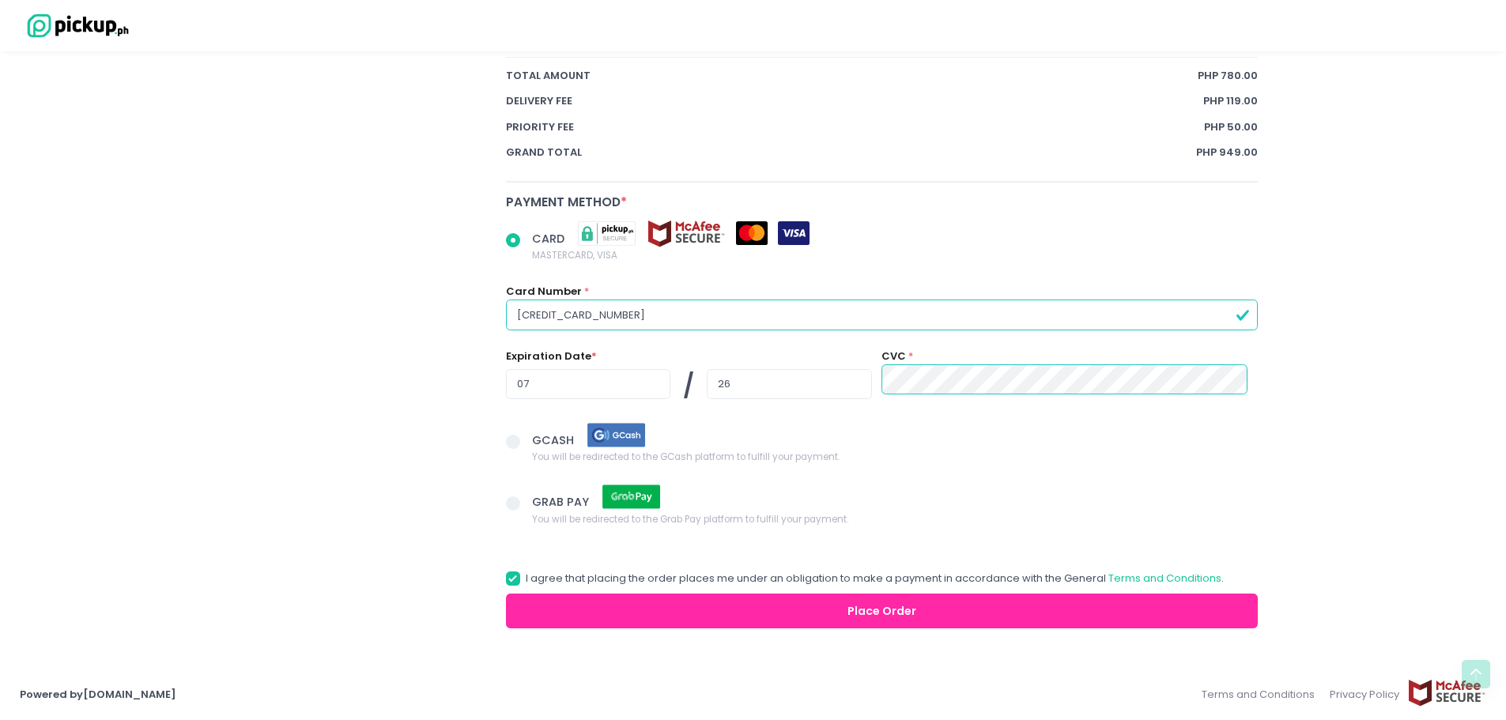
click at [597, 600] on button "Place Order" at bounding box center [882, 612] width 753 height 36
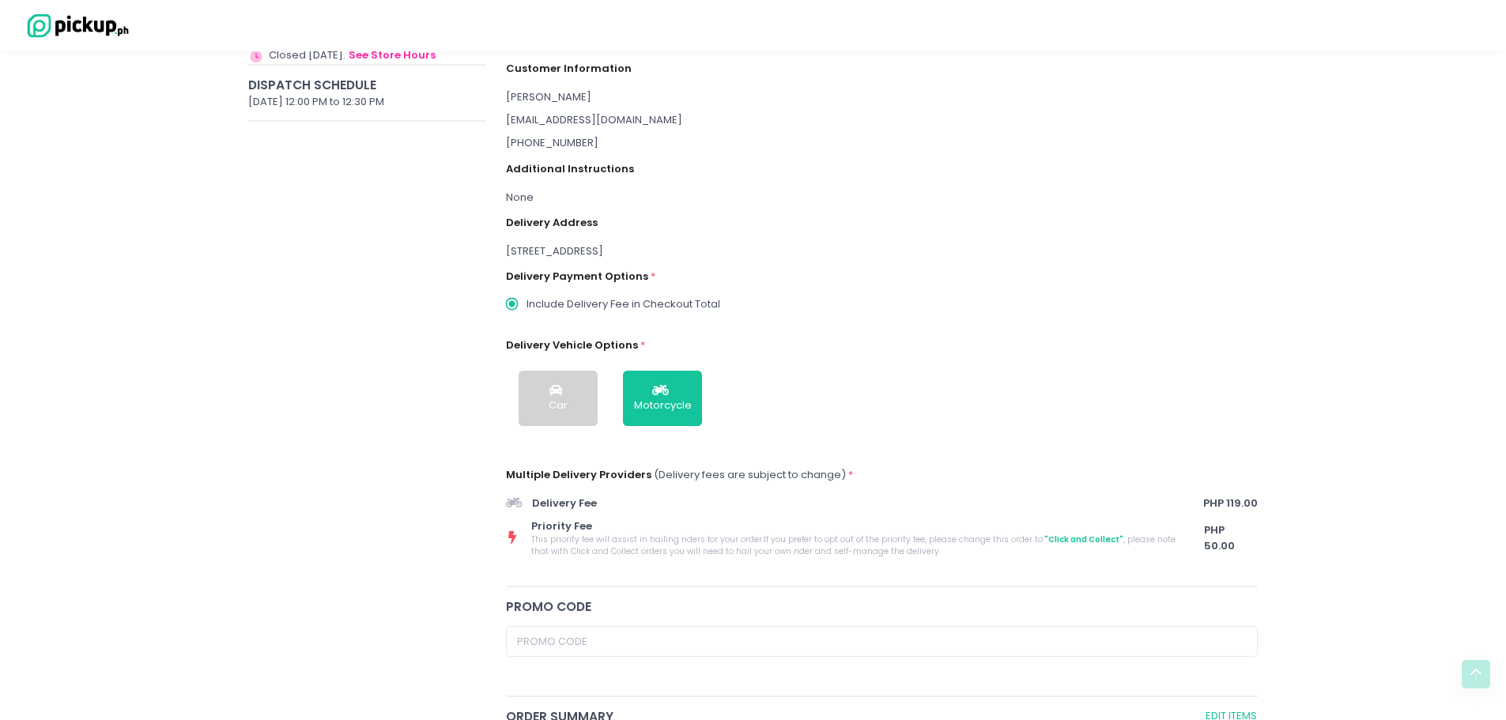
scroll to position [0, 0]
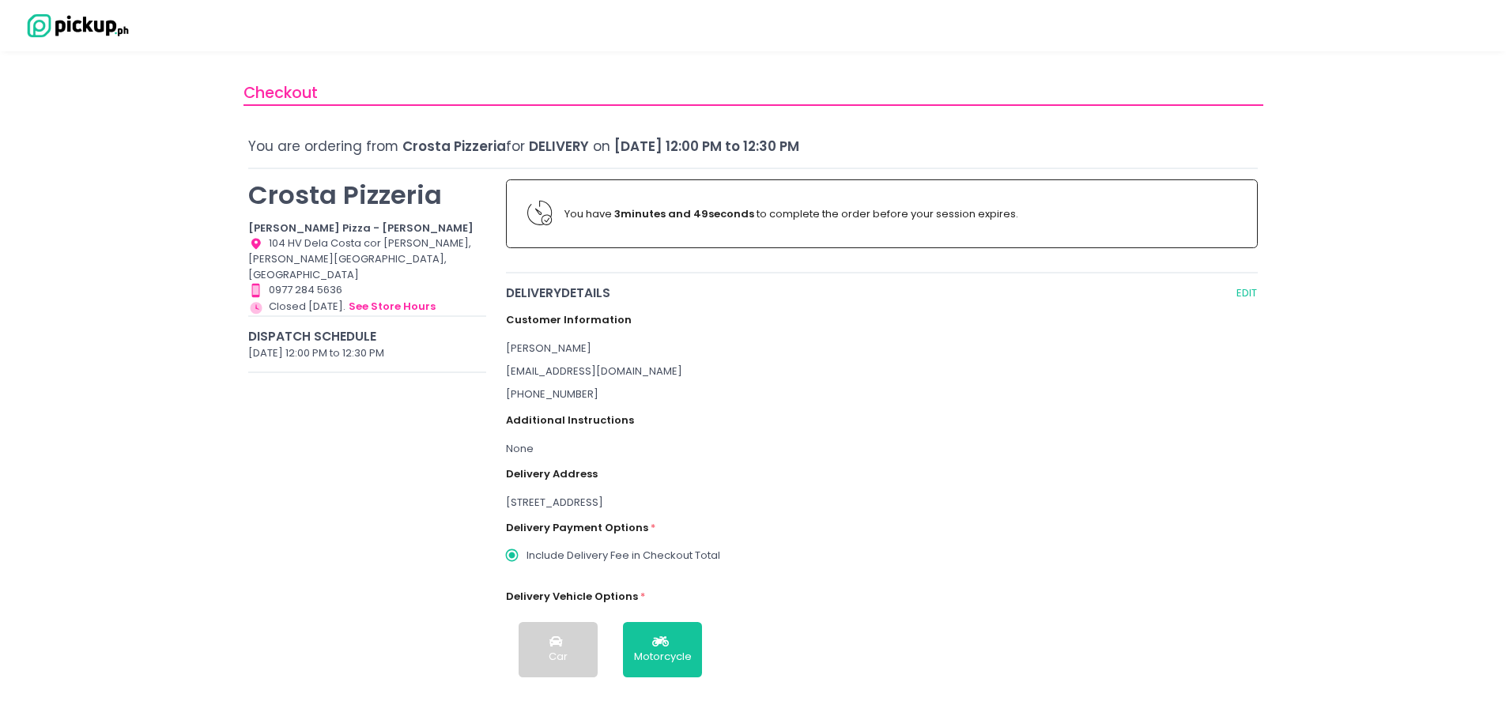
radio input "true"
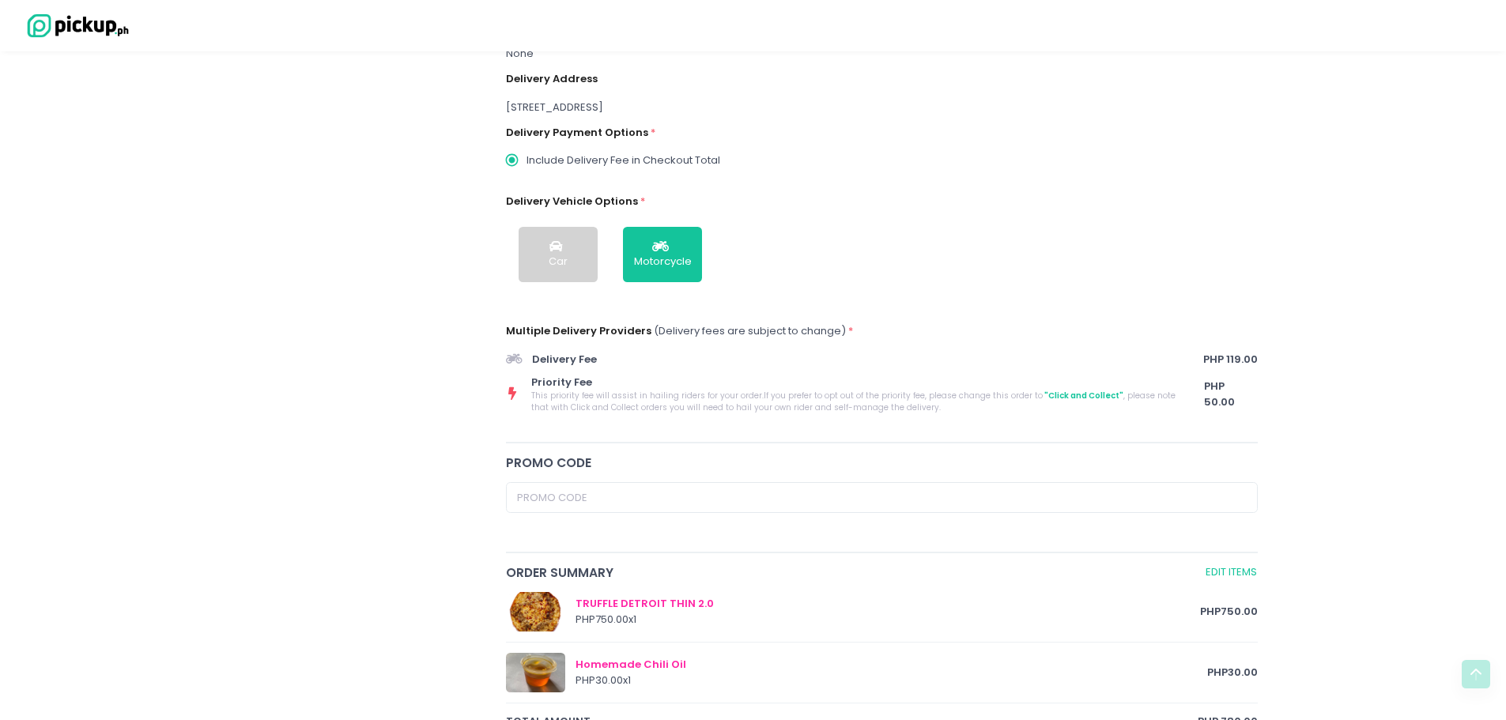
scroll to position [949, 0]
